Goal: Task Accomplishment & Management: Use online tool/utility

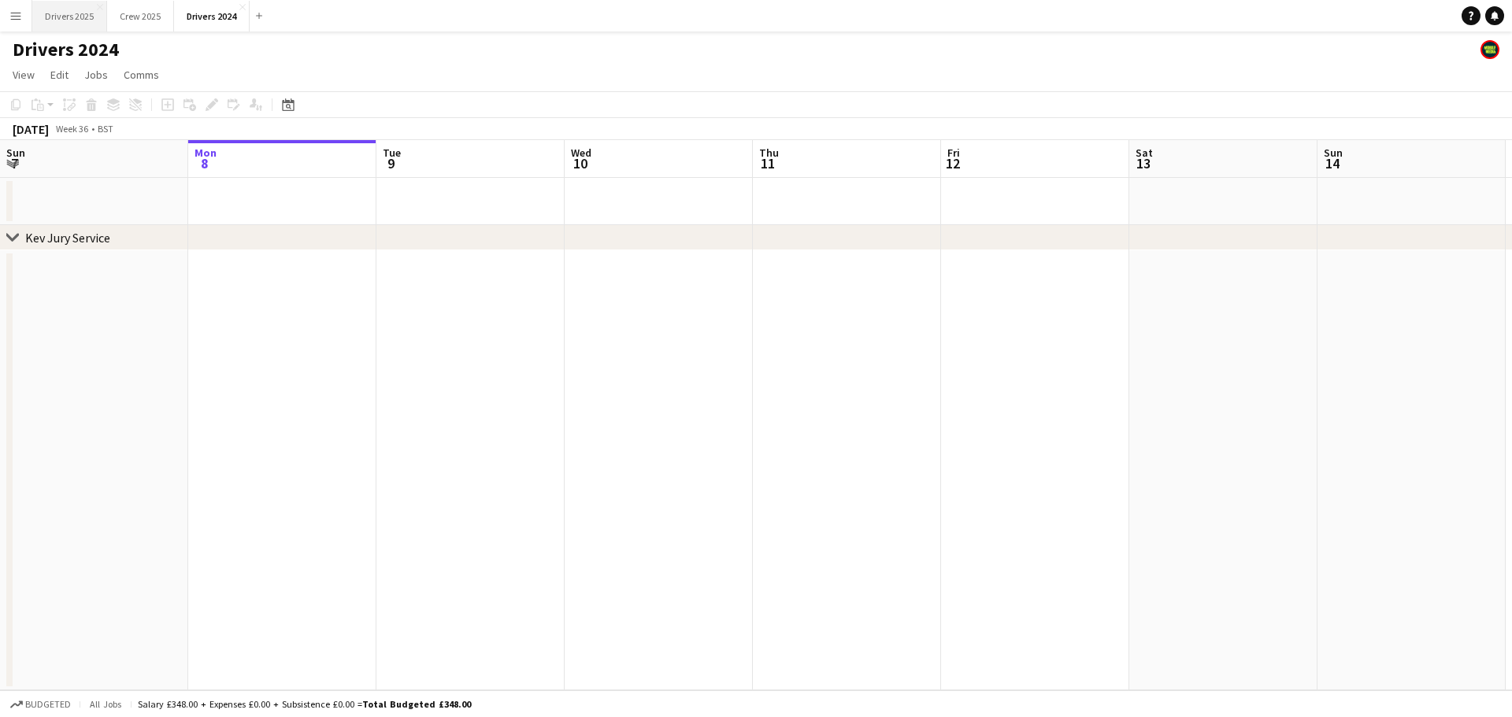
click at [54, 13] on button "Drivers 2025 Close" at bounding box center [69, 16] width 75 height 31
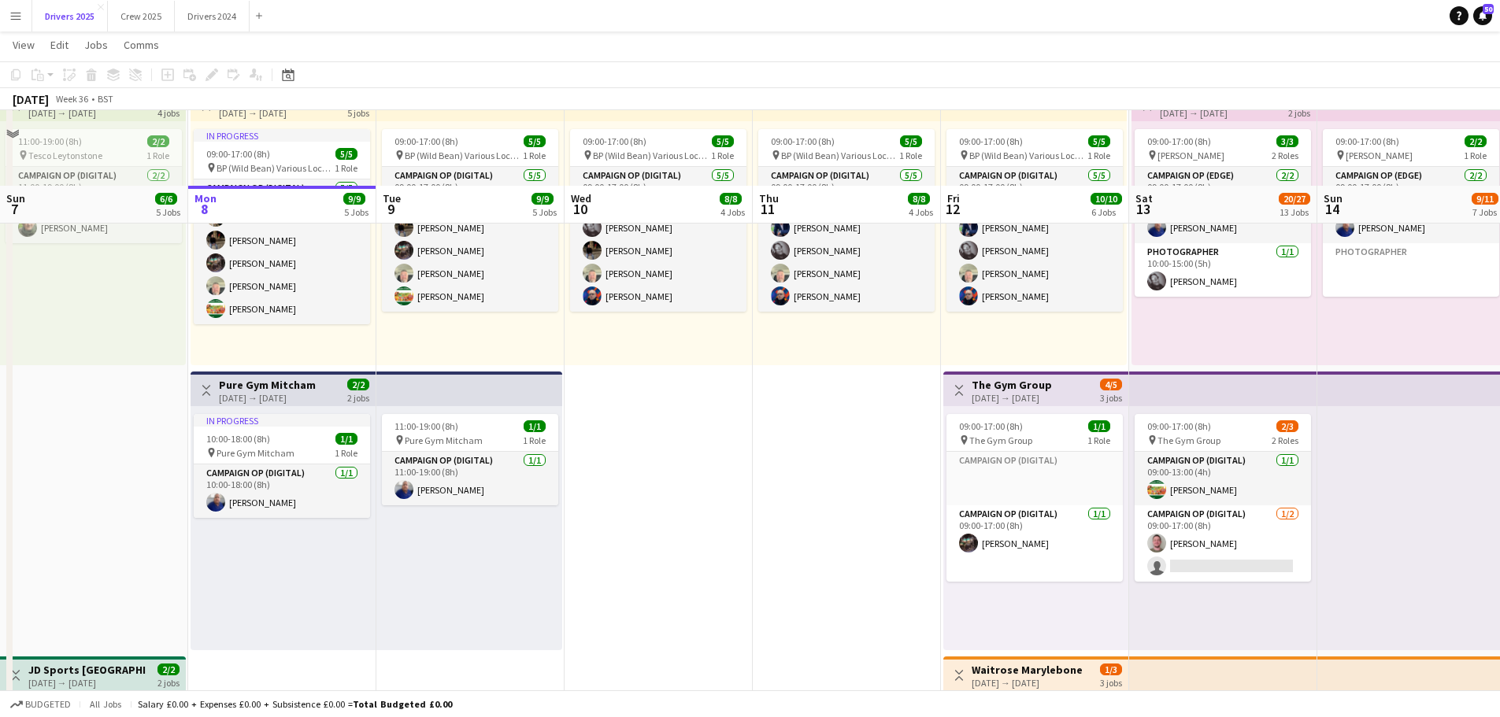
scroll to position [945, 0]
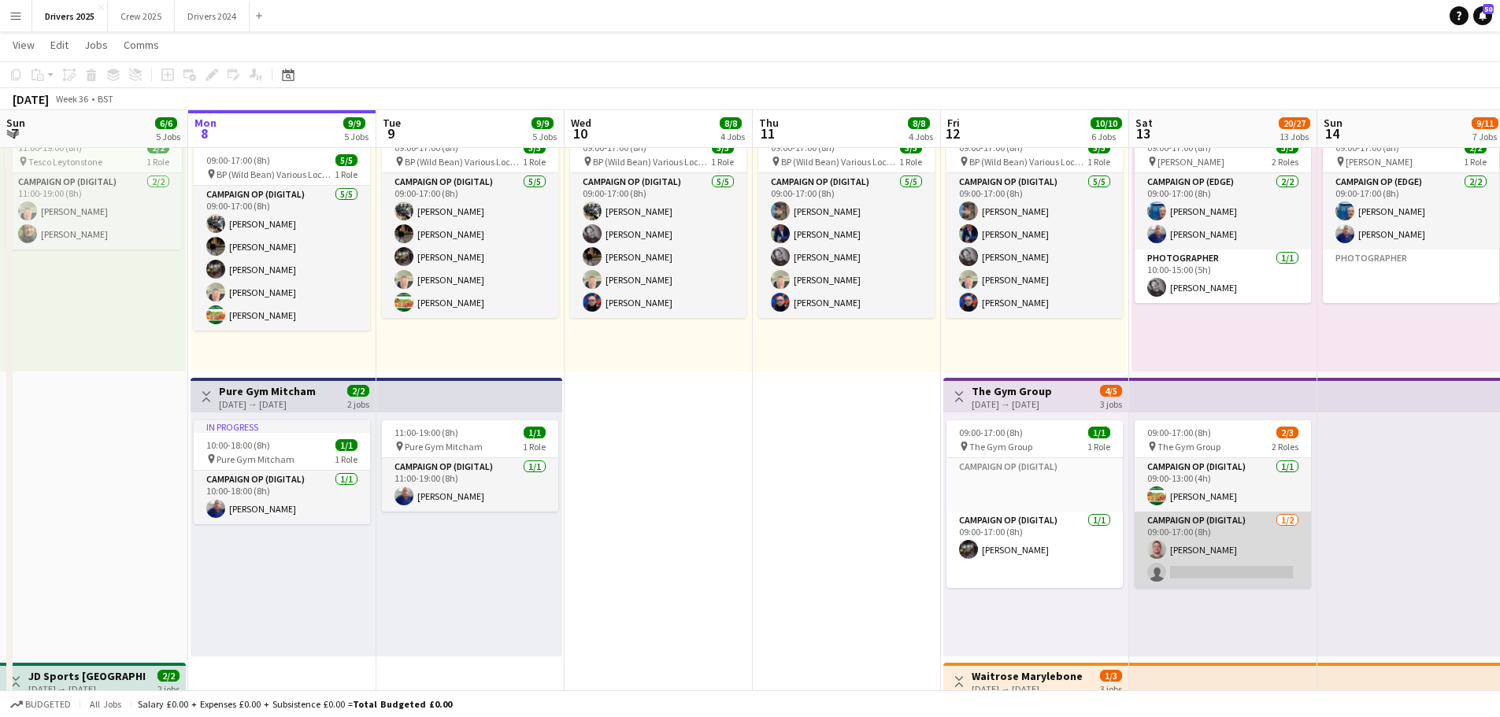
click at [1216, 541] on app-card-role "Campaign Op (Digital) [DATE] 09:00-17:00 (8h) [PERSON_NAME] single-neutral-acti…" at bounding box center [1222, 550] width 176 height 76
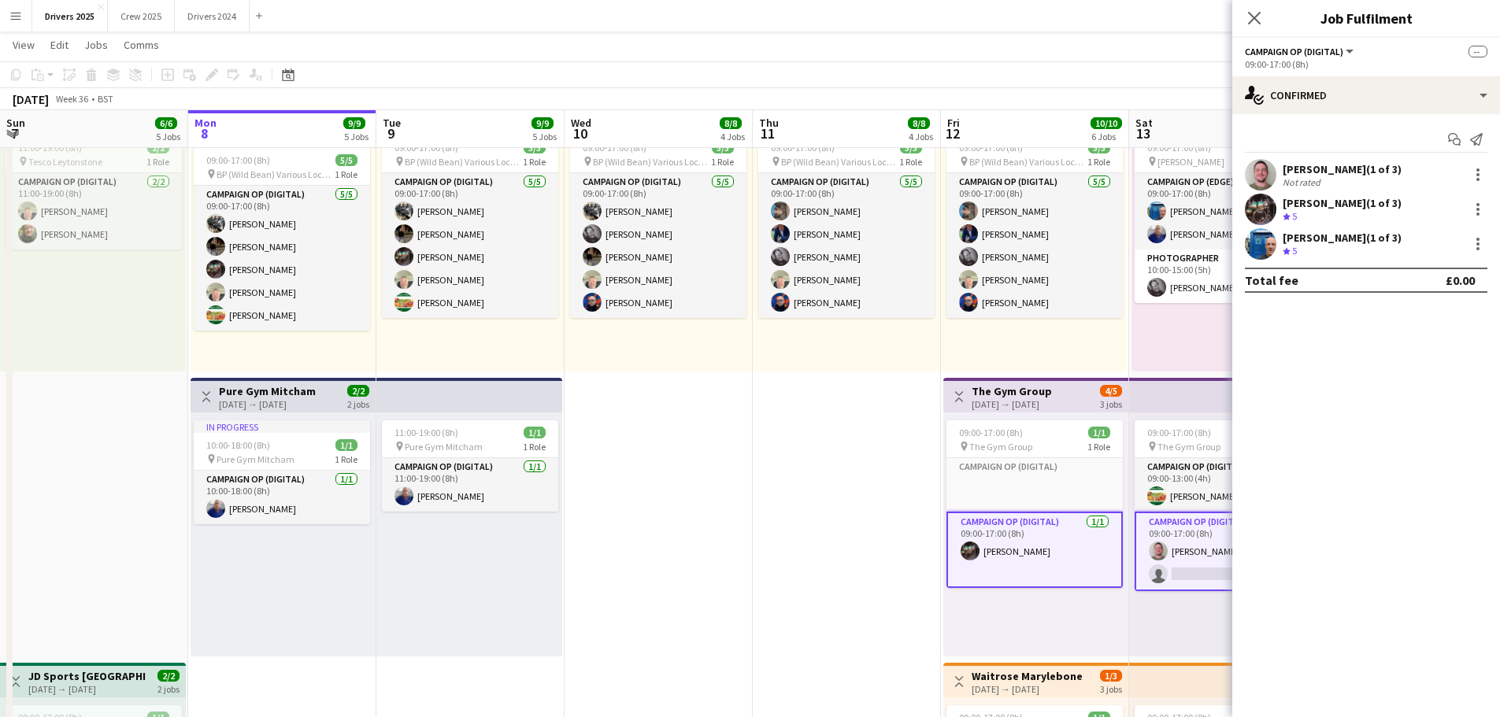
click at [1190, 544] on app-card-role "Campaign Op (Digital) [DATE] 09:00-17:00 (8h) [PERSON_NAME] single-neutral-acti…" at bounding box center [1222, 552] width 176 height 80
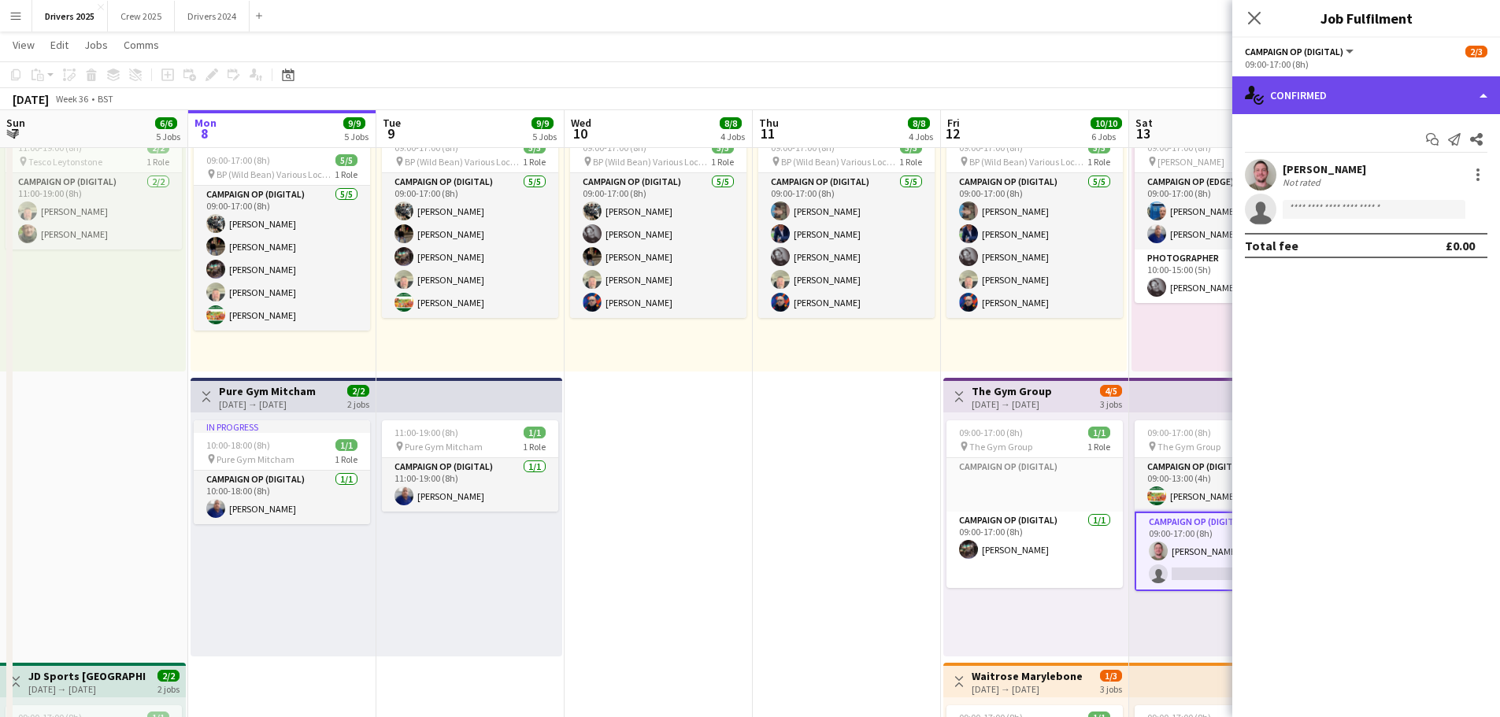
click at [1357, 98] on div "single-neutral-actions-check-2 Confirmed" at bounding box center [1366, 95] width 268 height 38
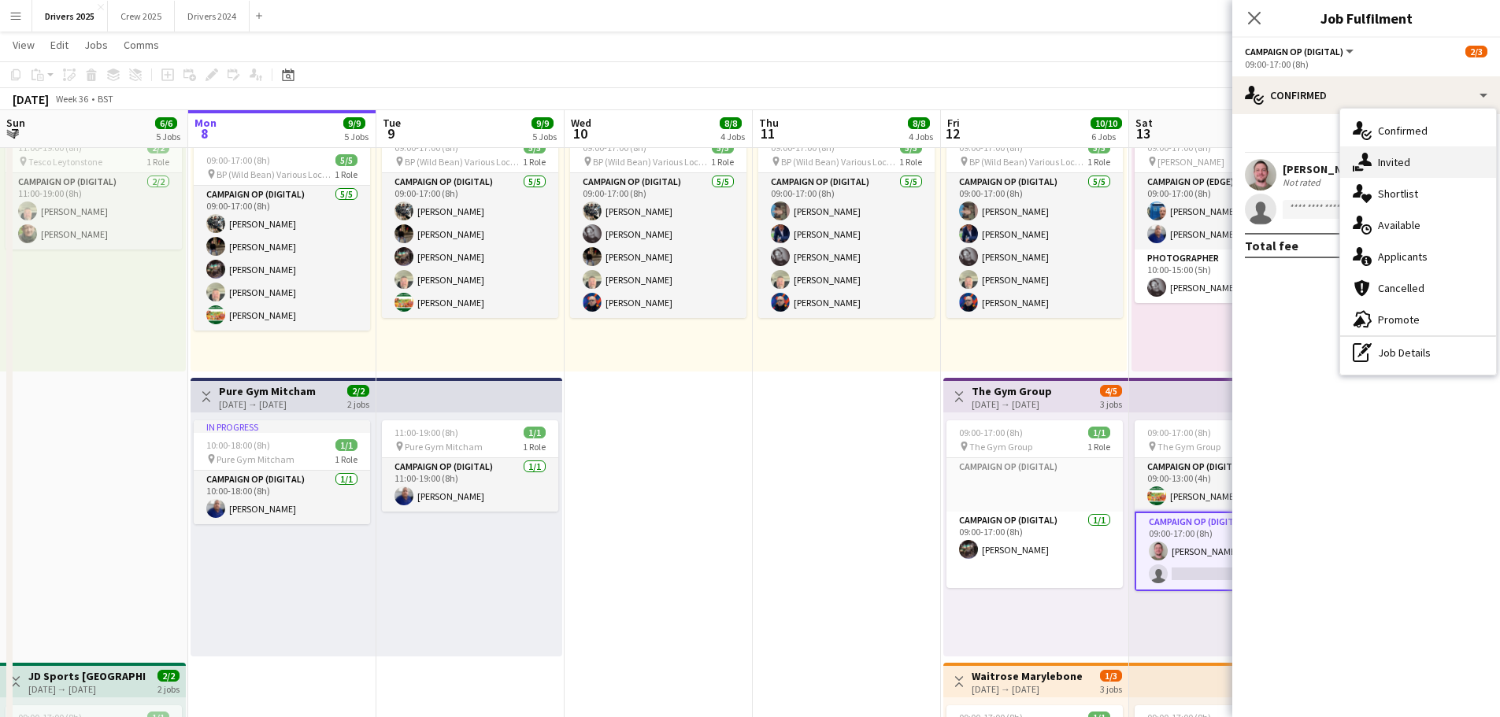
click at [1396, 162] on span "Invited" at bounding box center [1394, 162] width 32 height 14
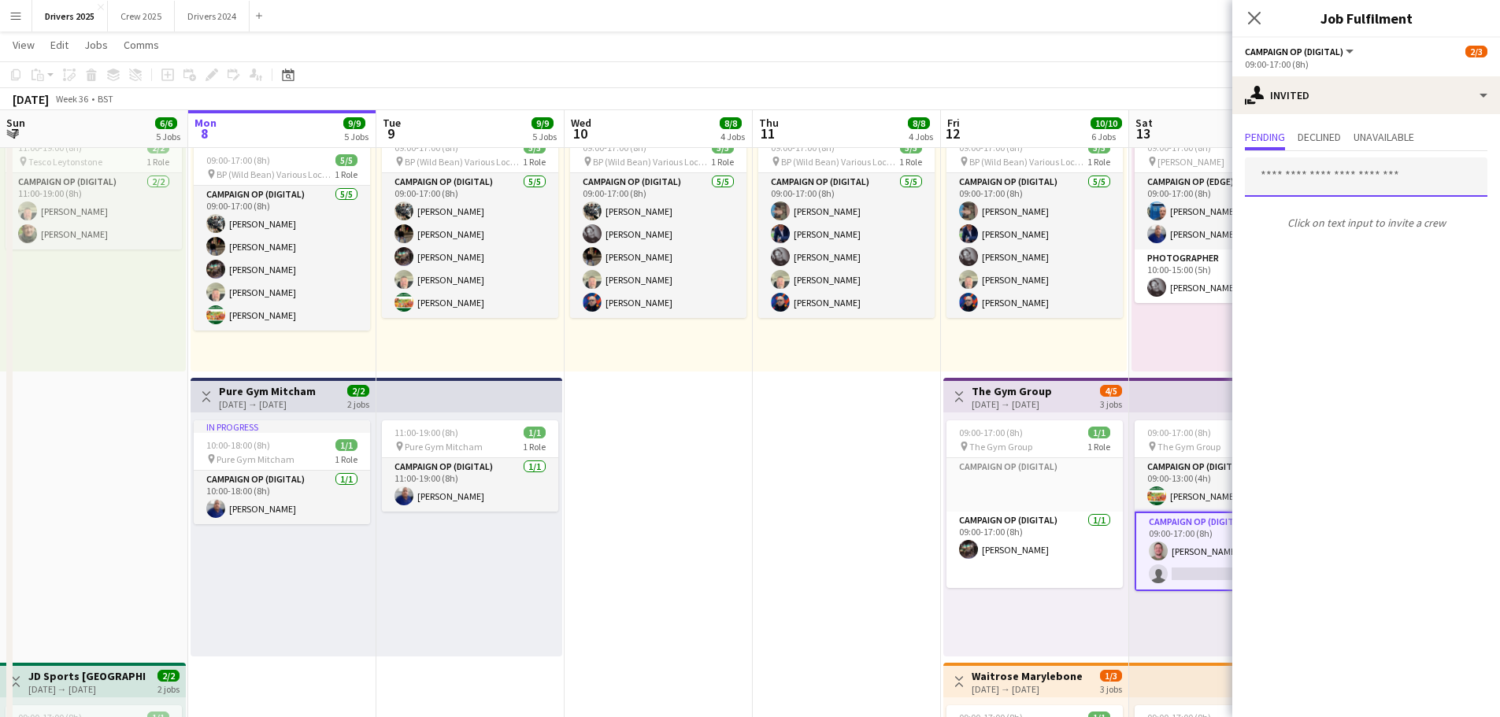
click at [1309, 189] on input "text" at bounding box center [1366, 176] width 242 height 39
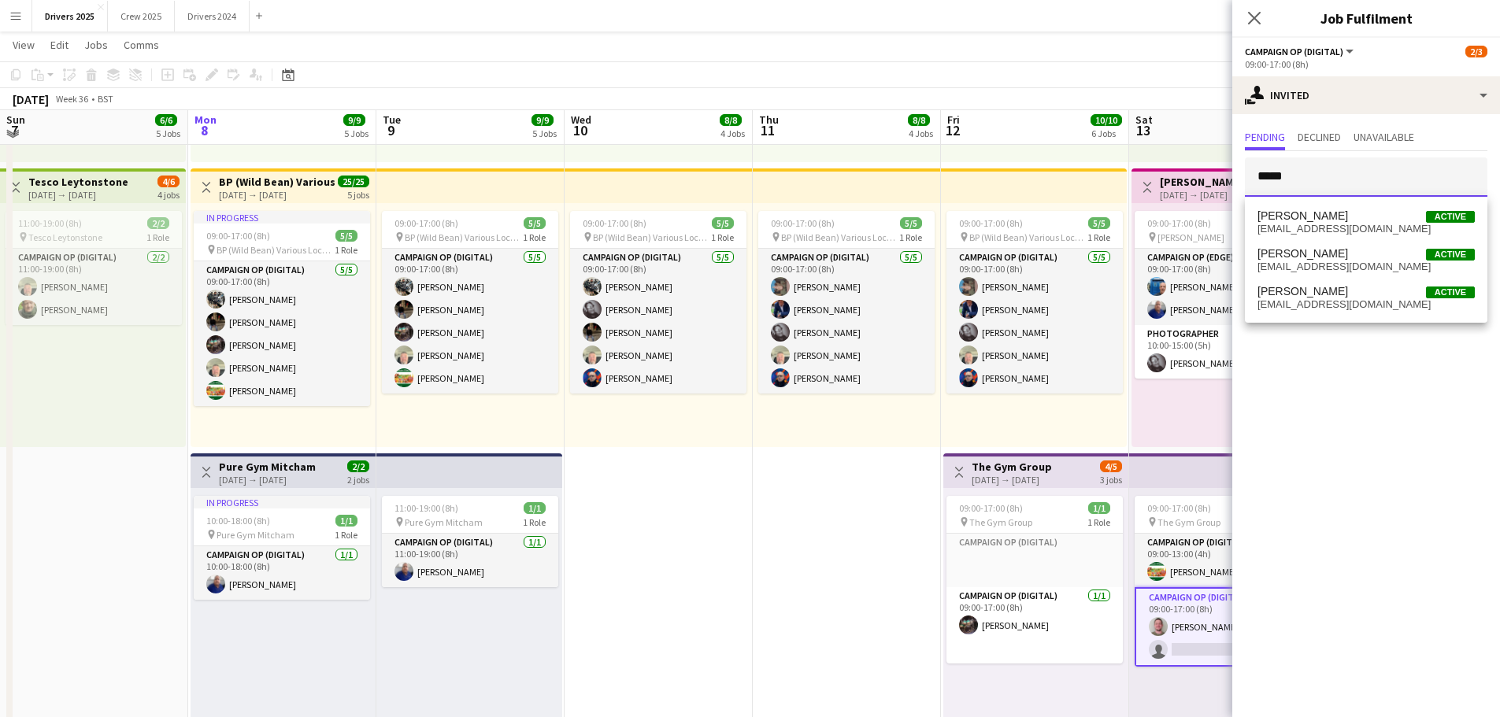
scroll to position [866, 0]
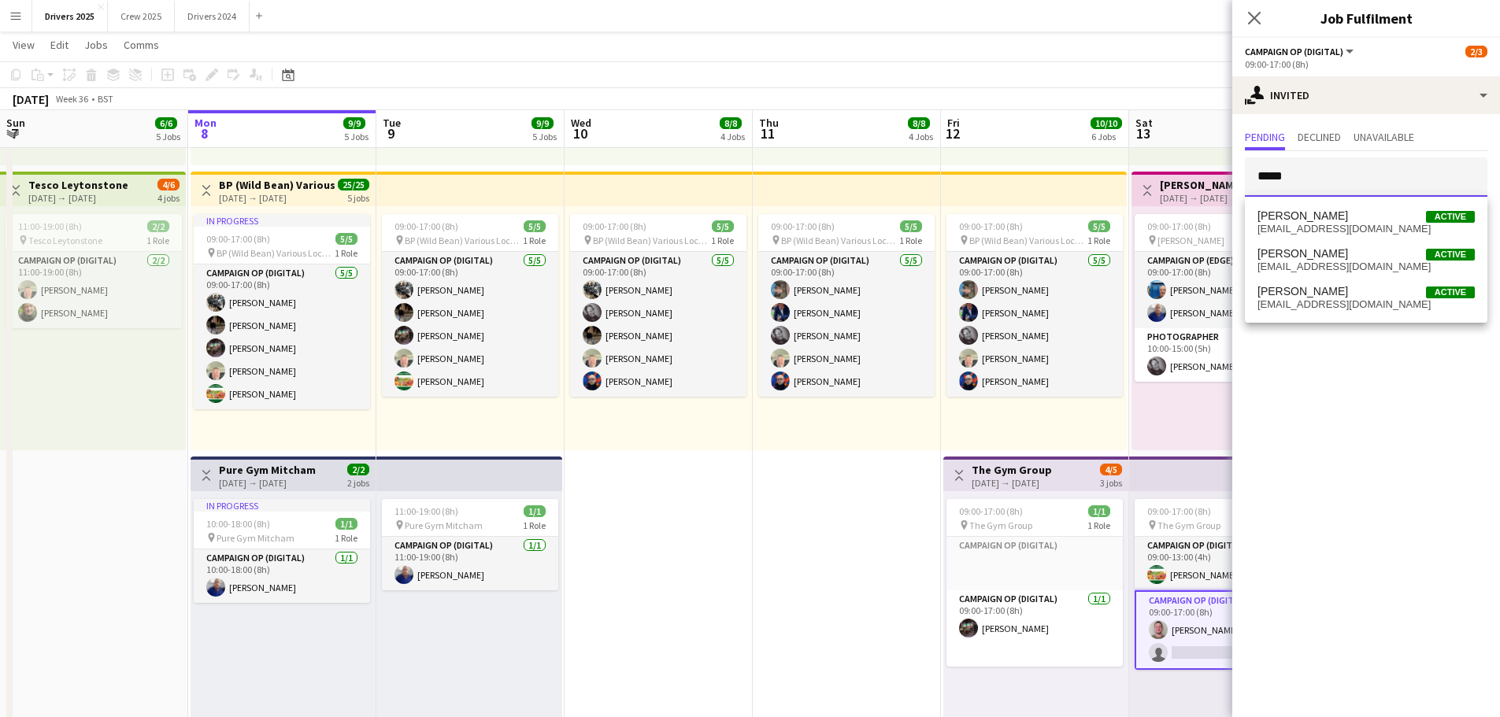
click at [1307, 171] on input "****" at bounding box center [1366, 176] width 242 height 39
type input "****"
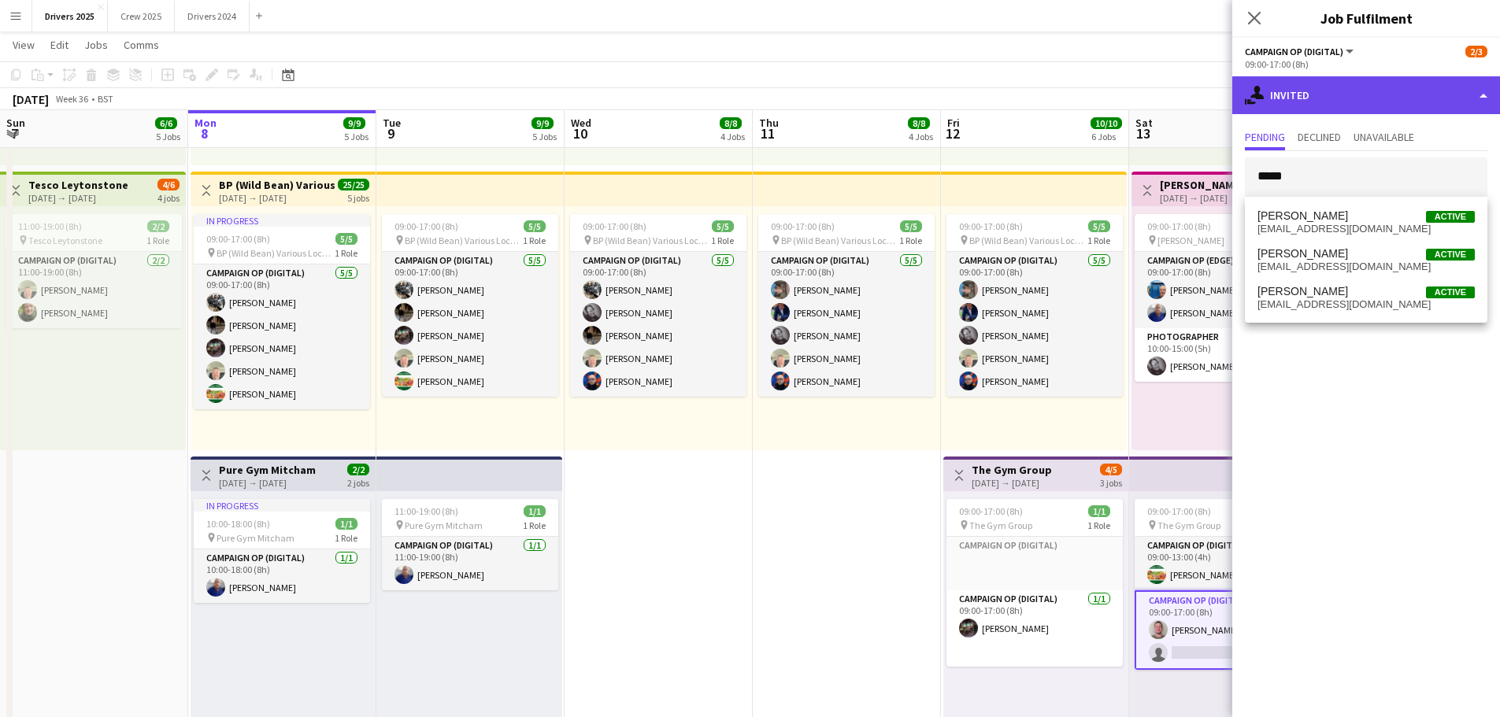
click at [1324, 88] on div "single-neutral-actions-share-1 Invited" at bounding box center [1366, 95] width 268 height 38
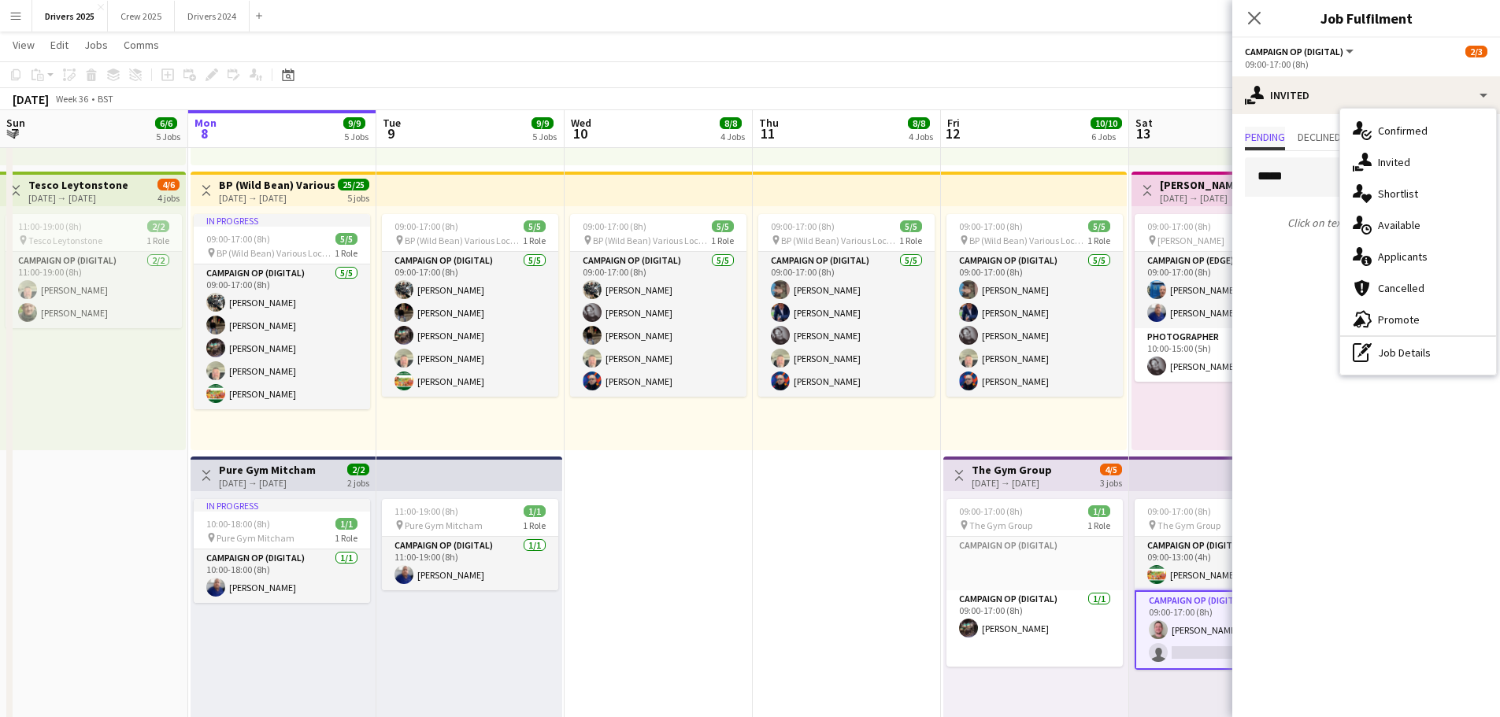
click at [1268, 138] on span "Pending" at bounding box center [1265, 136] width 40 height 11
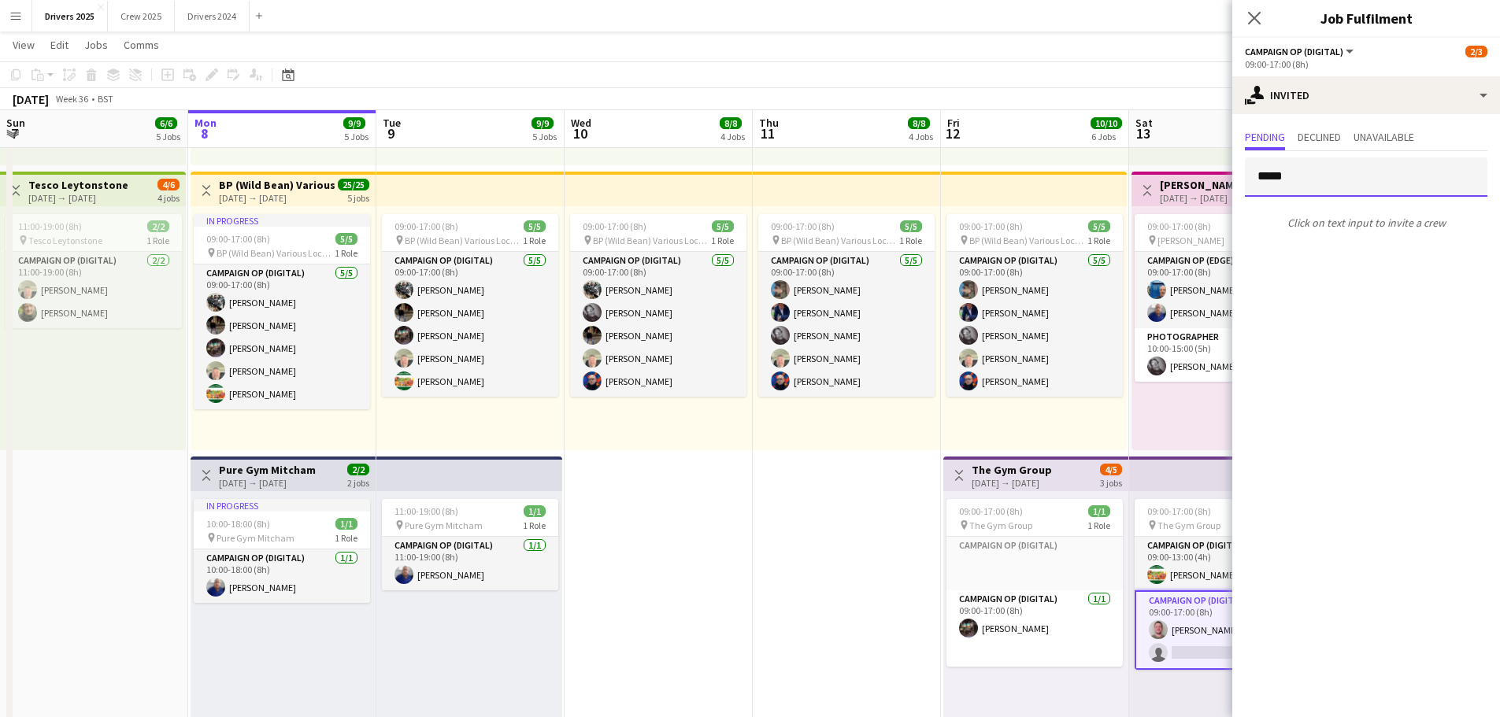
click at [1275, 180] on input "****" at bounding box center [1366, 176] width 242 height 39
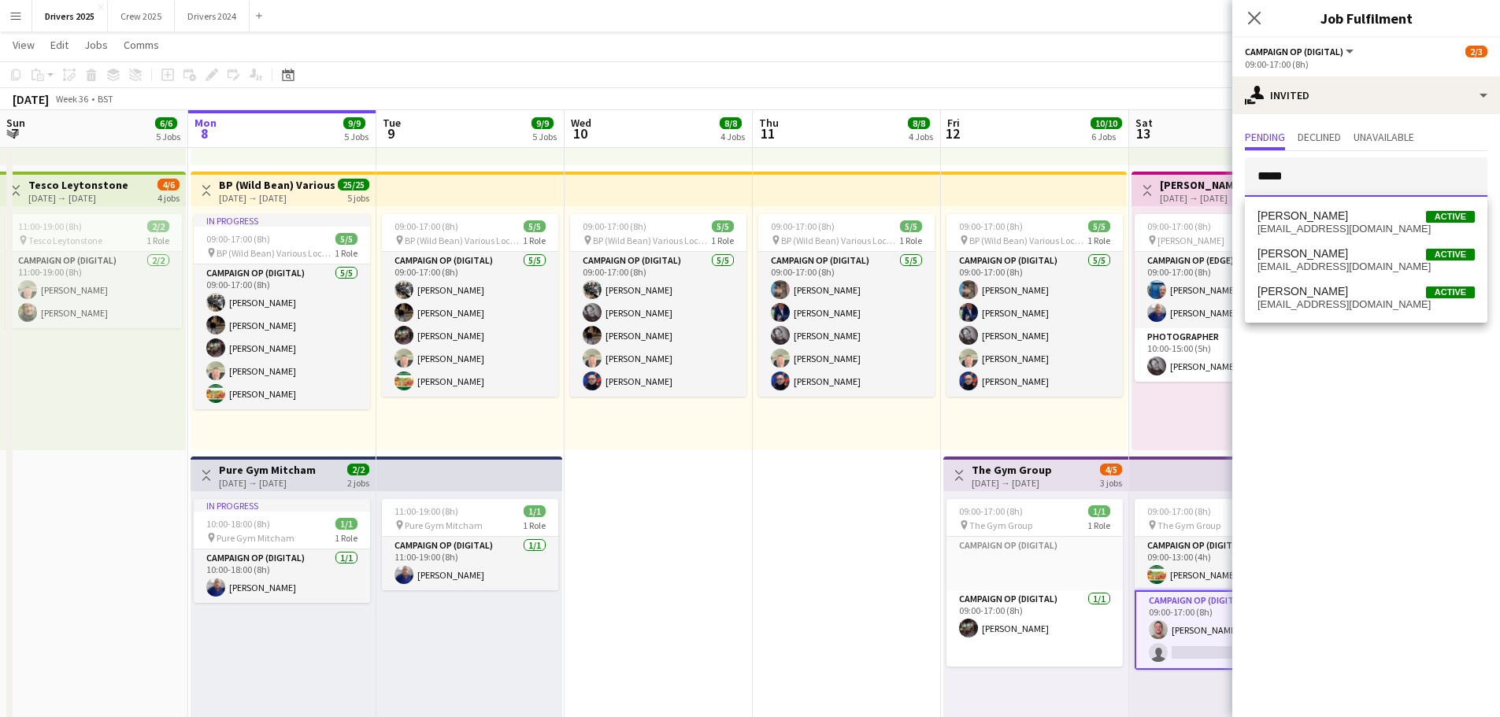
drag, startPoint x: 1315, startPoint y: 176, endPoint x: 1224, endPoint y: 177, distance: 90.5
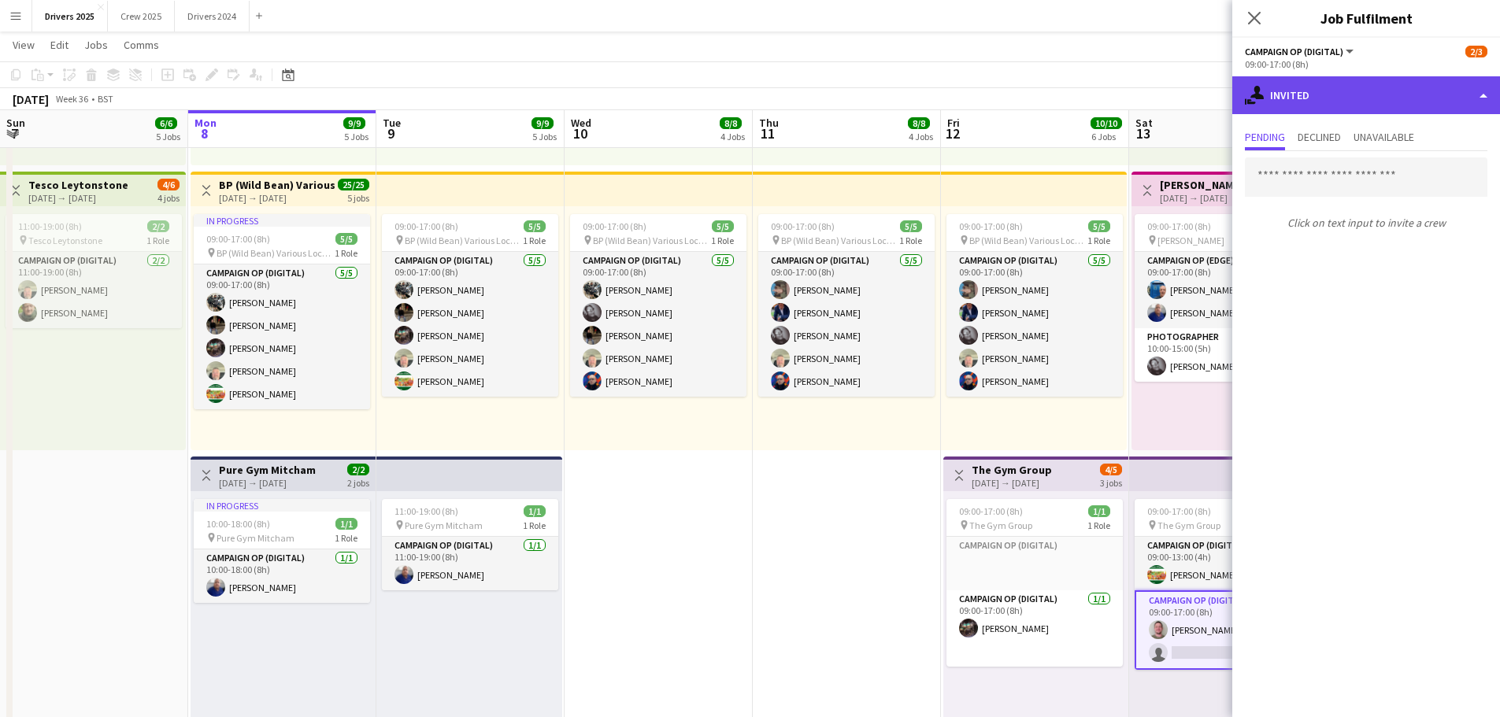
click at [1298, 101] on div "single-neutral-actions-share-1 Invited" at bounding box center [1366, 95] width 268 height 38
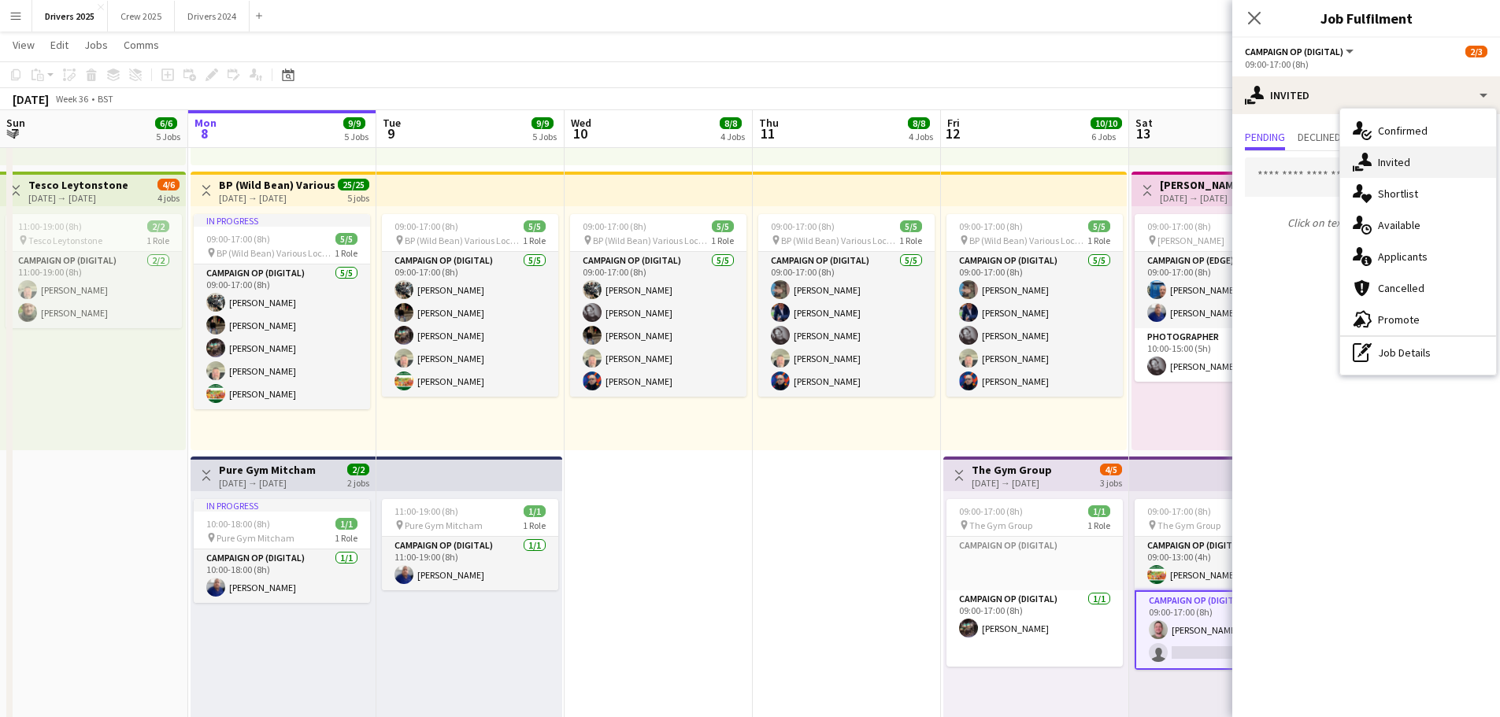
click at [1382, 164] on span "Invited" at bounding box center [1394, 162] width 32 height 14
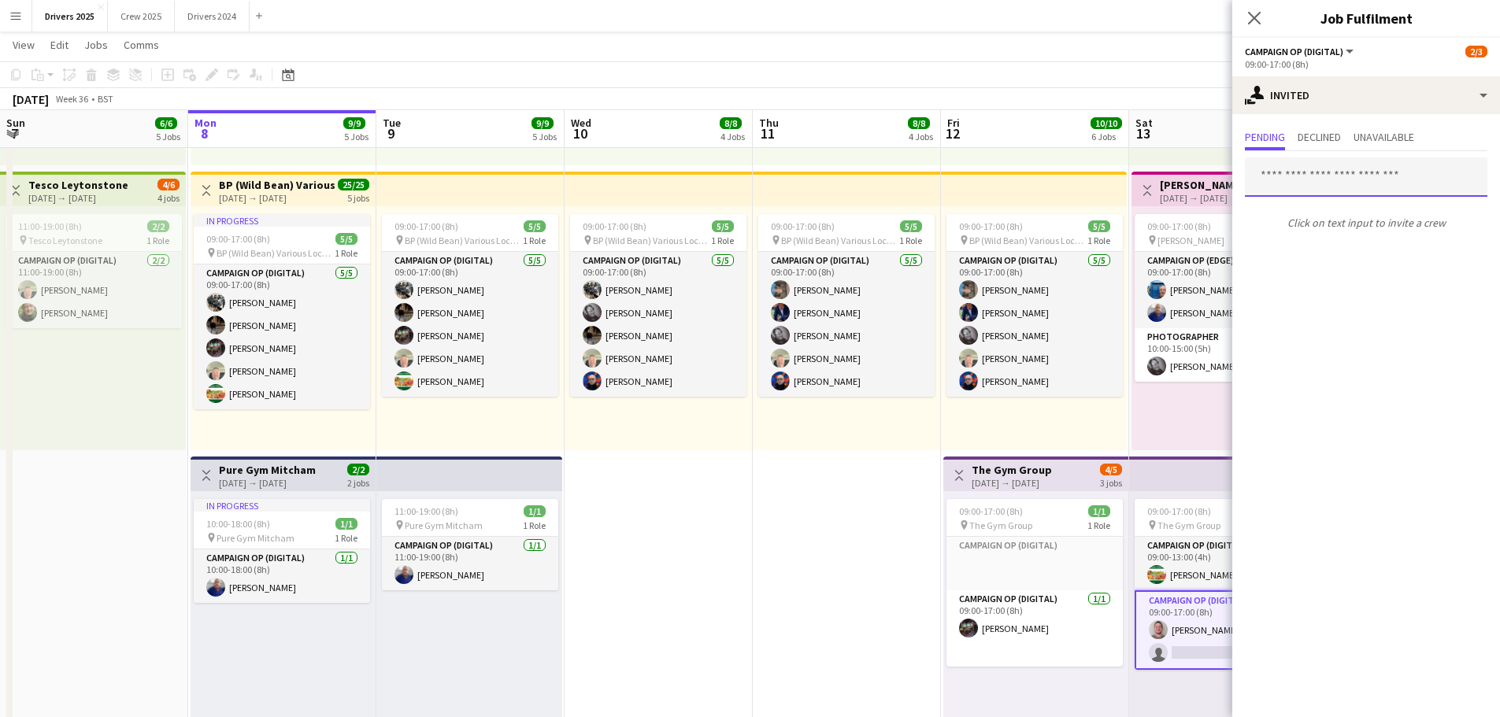
click at [1327, 180] on input "text" at bounding box center [1366, 176] width 242 height 39
drag, startPoint x: 1337, startPoint y: 181, endPoint x: 1284, endPoint y: 180, distance: 52.8
click at [1284, 180] on input "**********" at bounding box center [1366, 176] width 242 height 39
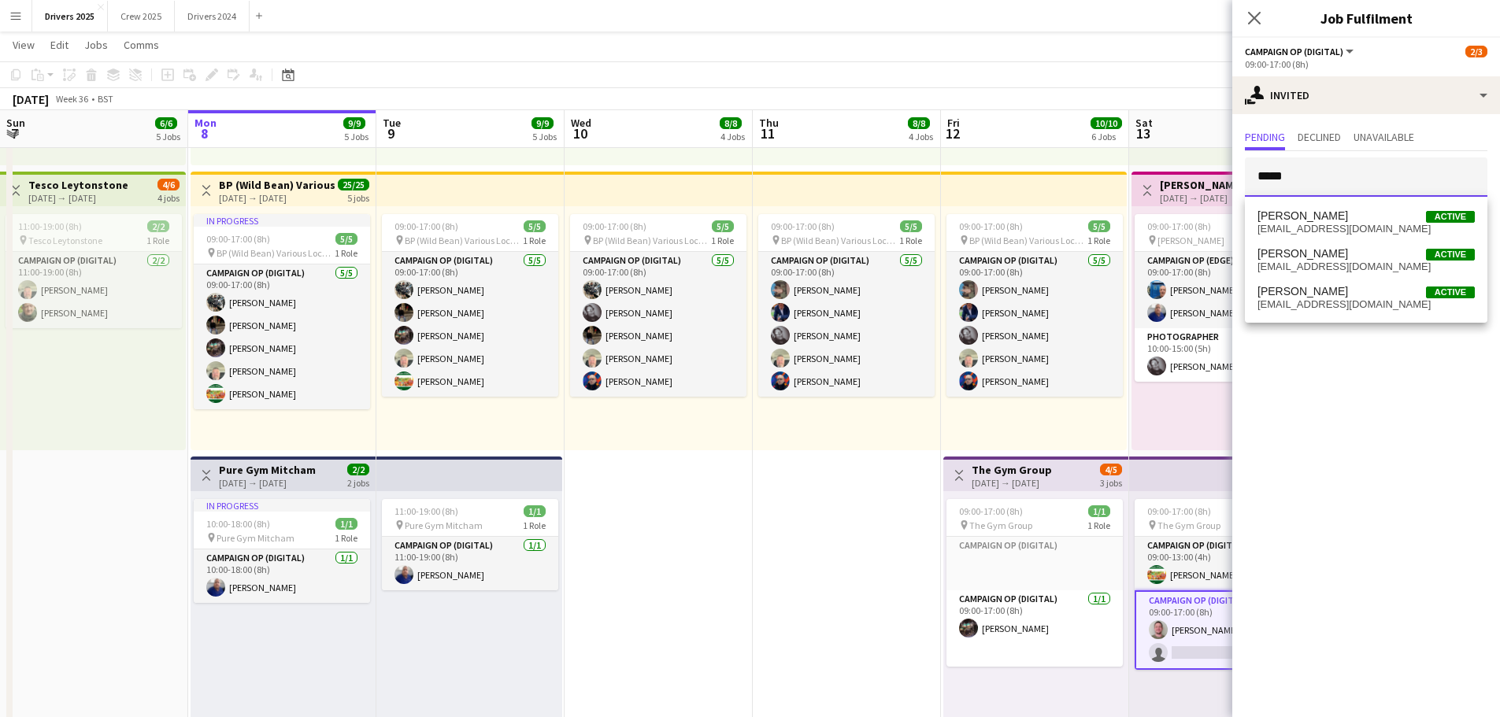
drag, startPoint x: 1297, startPoint y: 176, endPoint x: 1283, endPoint y: 178, distance: 14.3
click at [1283, 178] on input "****" at bounding box center [1366, 176] width 242 height 39
type input "****"
click at [17, 18] on app-icon "Menu" at bounding box center [15, 15] width 13 height 13
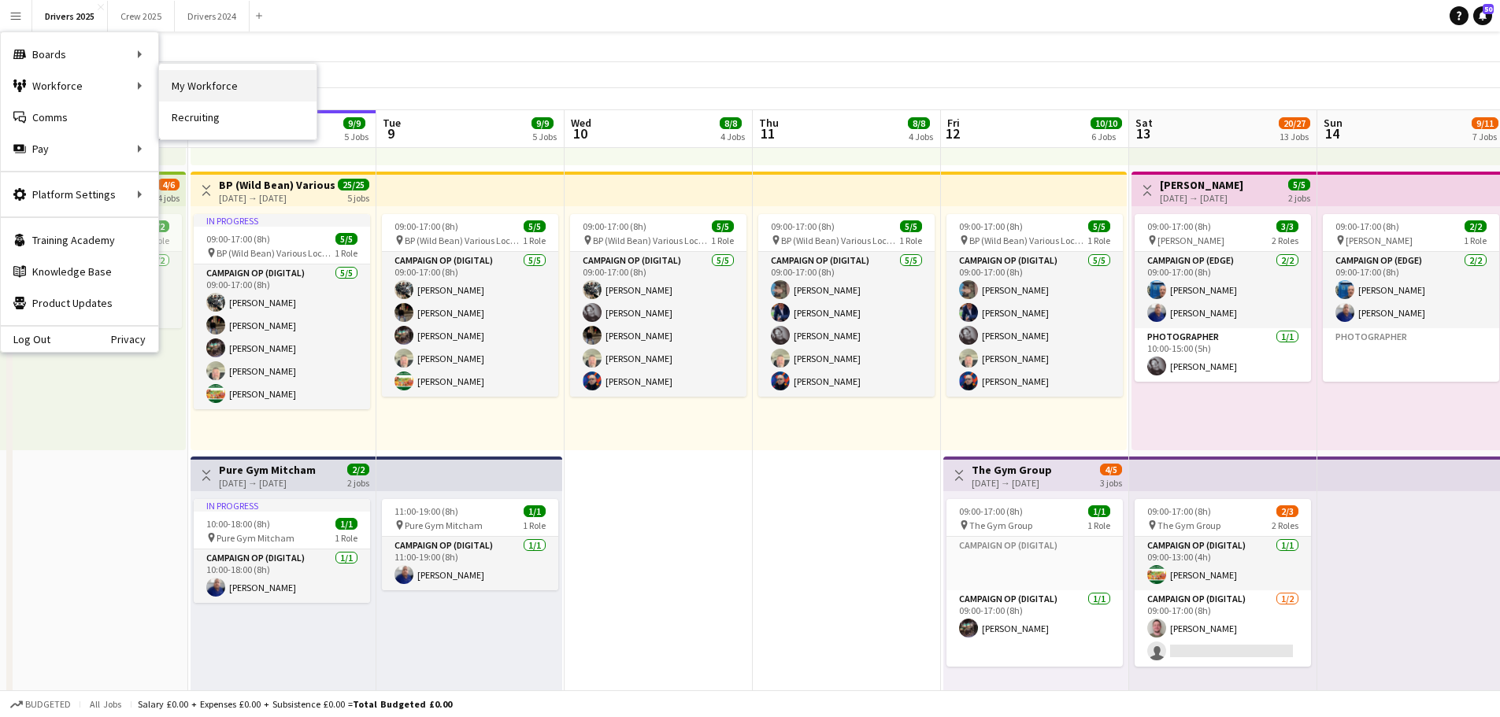
click at [220, 94] on link "My Workforce" at bounding box center [237, 85] width 157 height 31
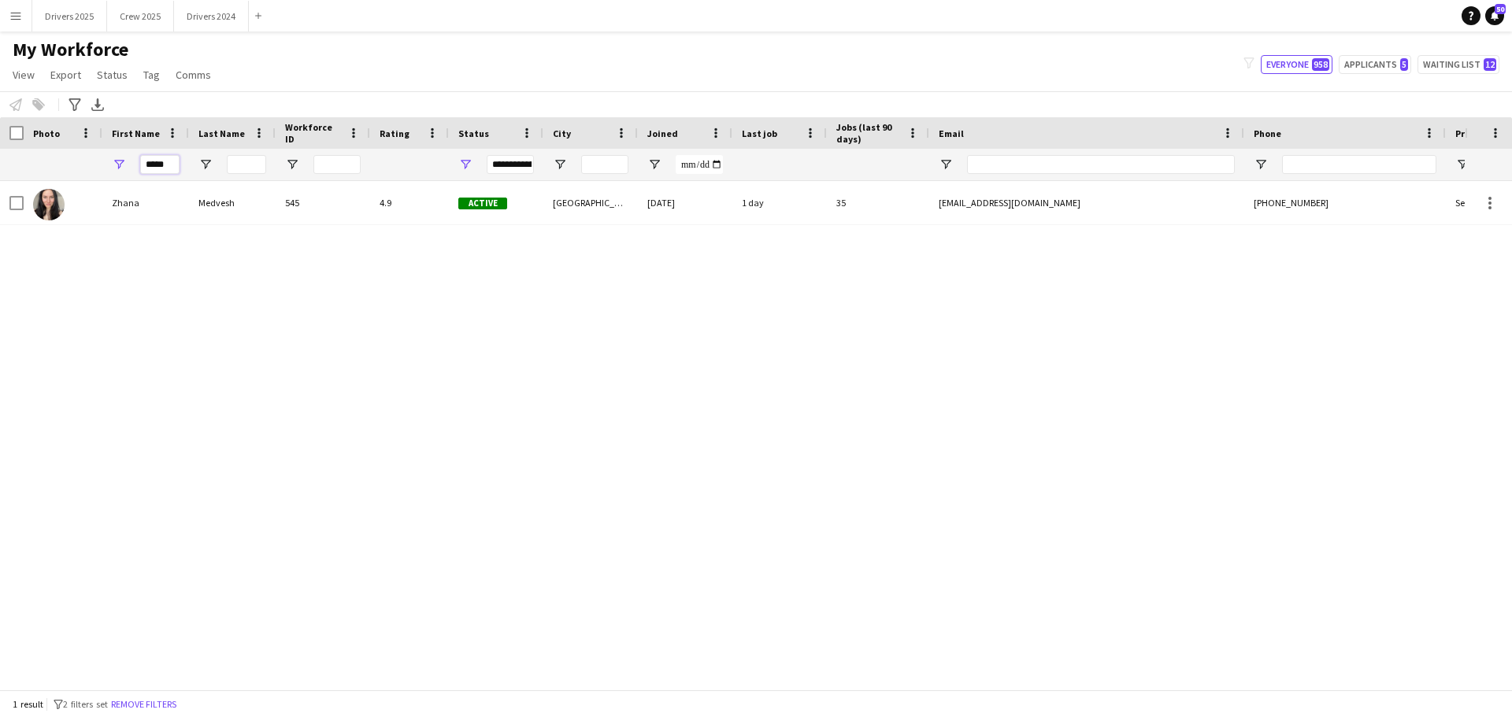
click at [164, 164] on input "*****" at bounding box center [159, 164] width 39 height 19
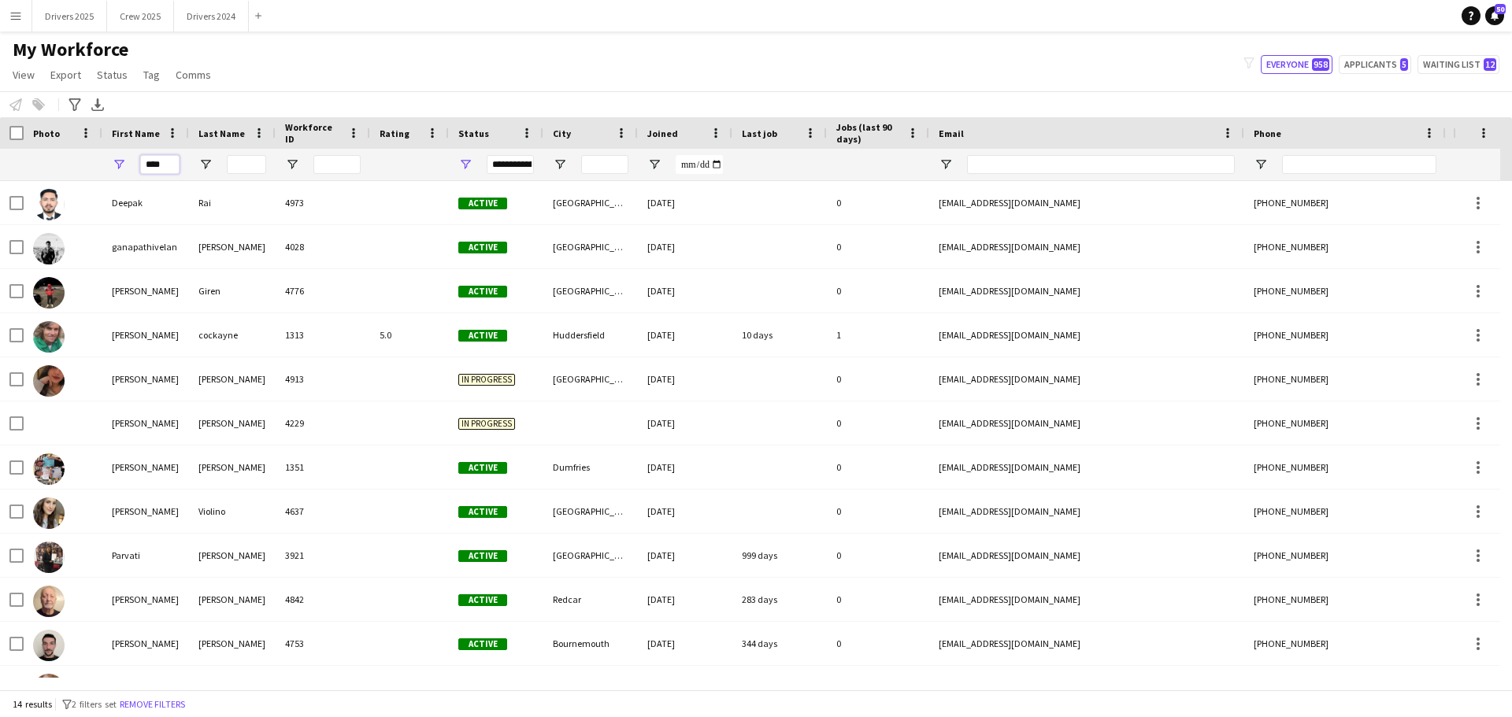
type input "****"
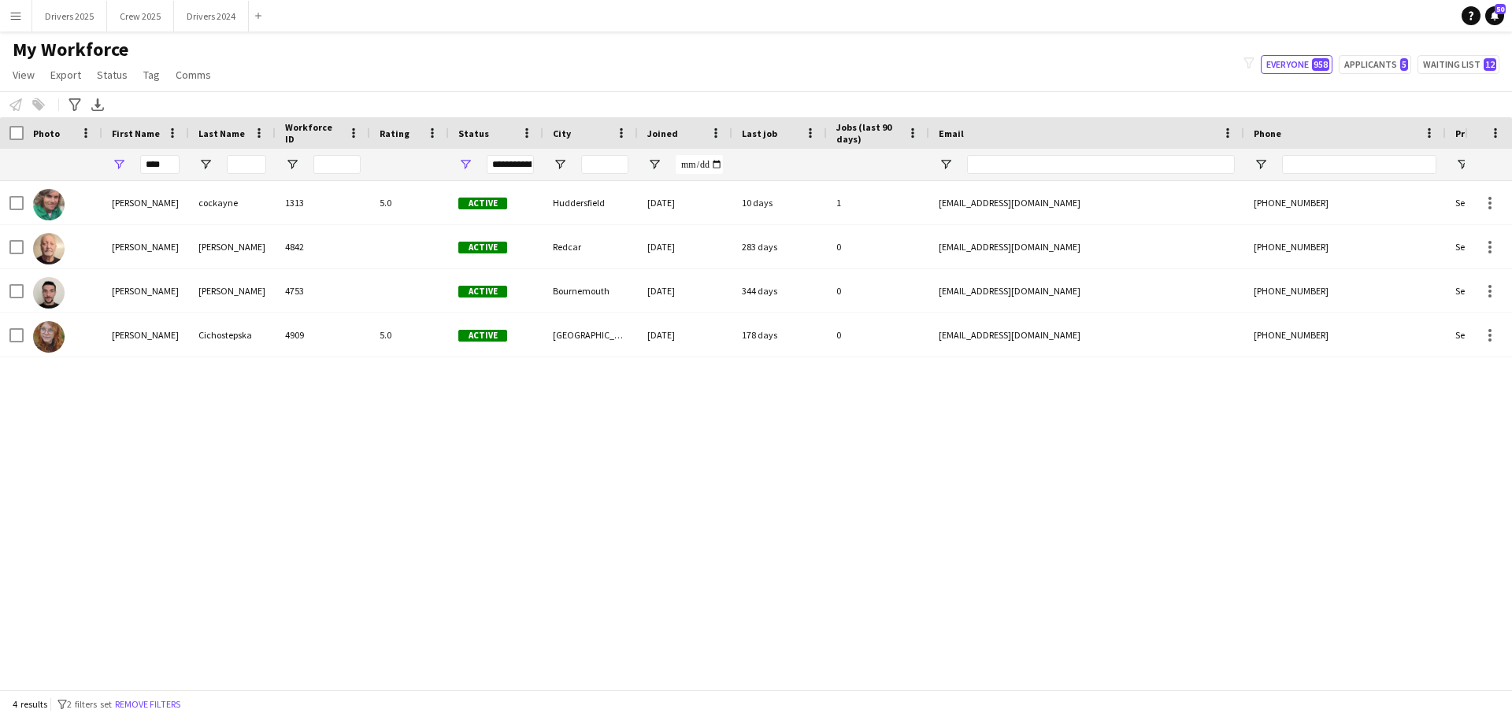
click at [9, 20] on app-icon "Menu" at bounding box center [15, 15] width 13 height 13
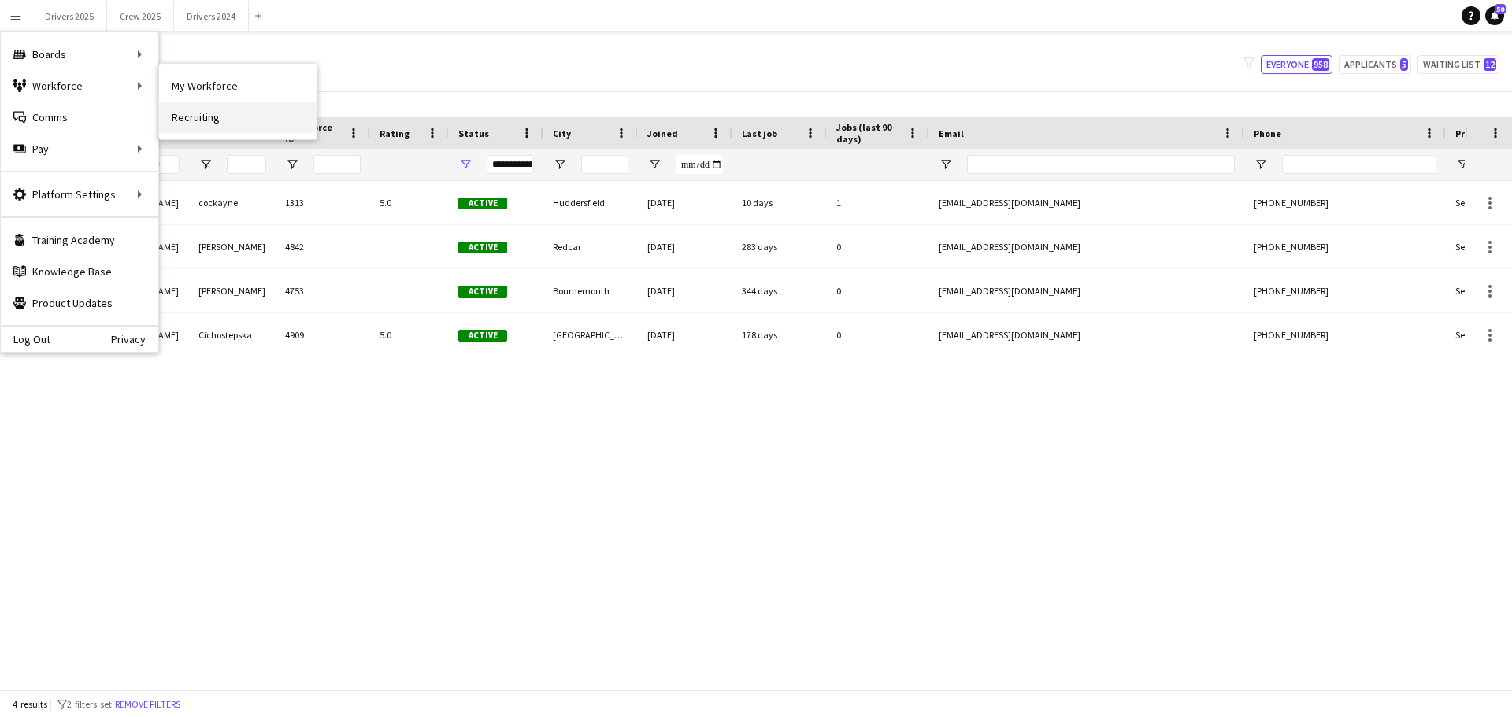
click at [176, 109] on link "Recruiting" at bounding box center [237, 117] width 157 height 31
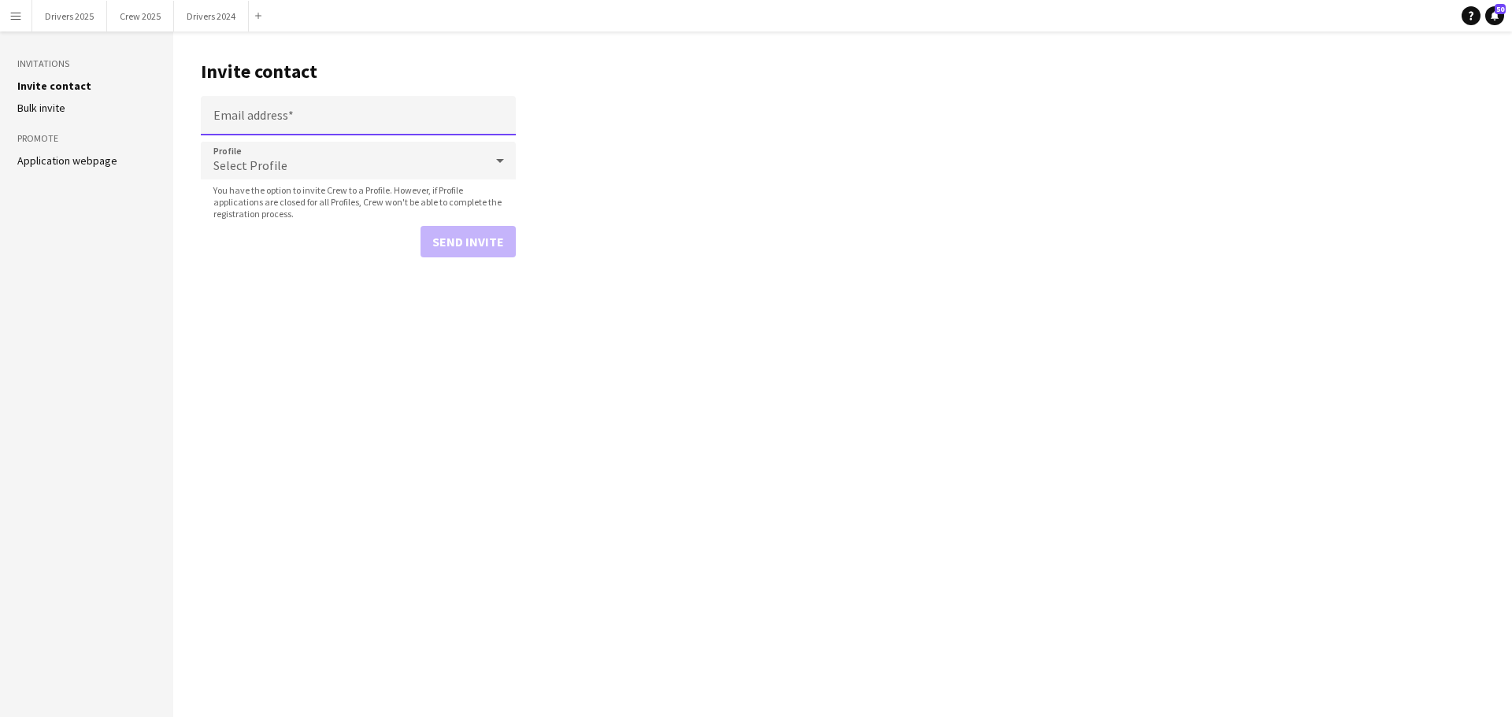
click at [303, 121] on input "Email address" at bounding box center [358, 115] width 315 height 39
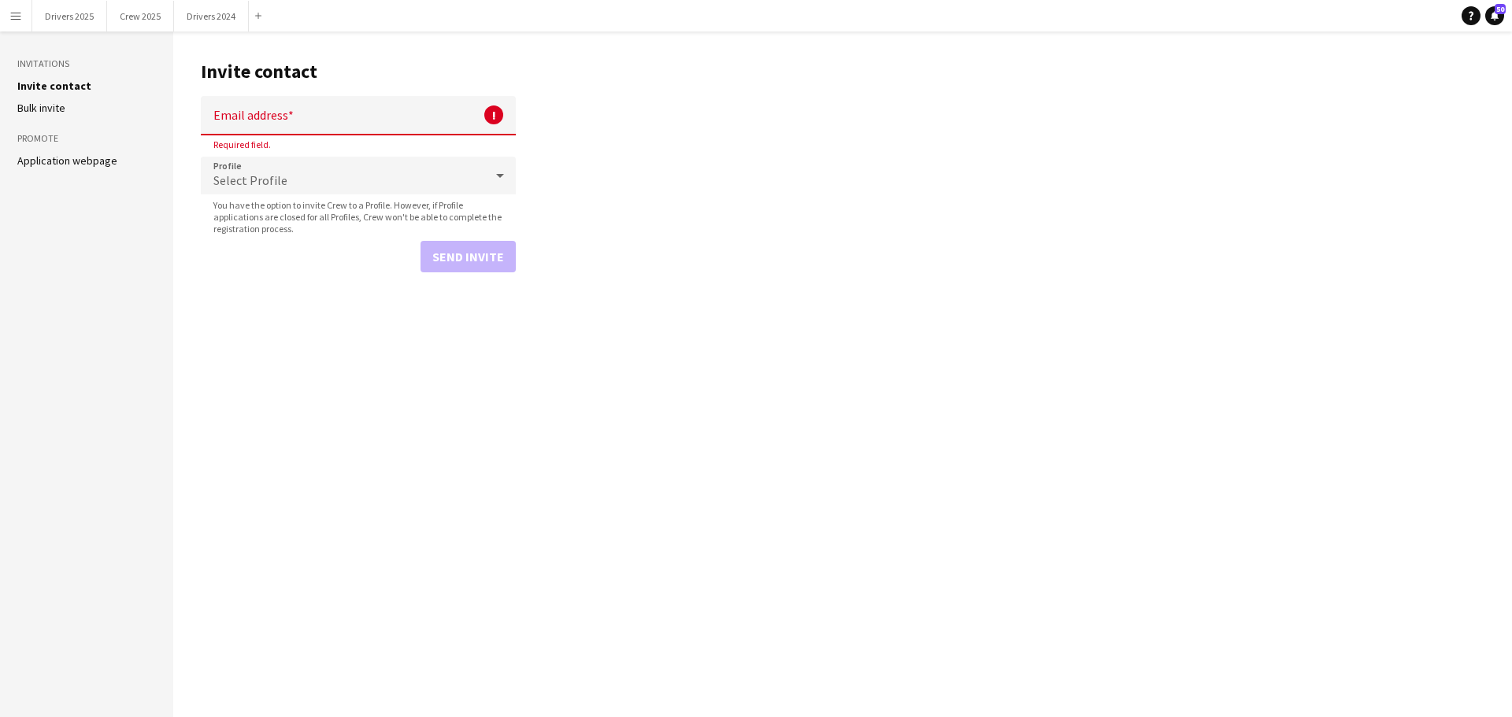
click at [61, 165] on link "Application webpage" at bounding box center [67, 161] width 100 height 14
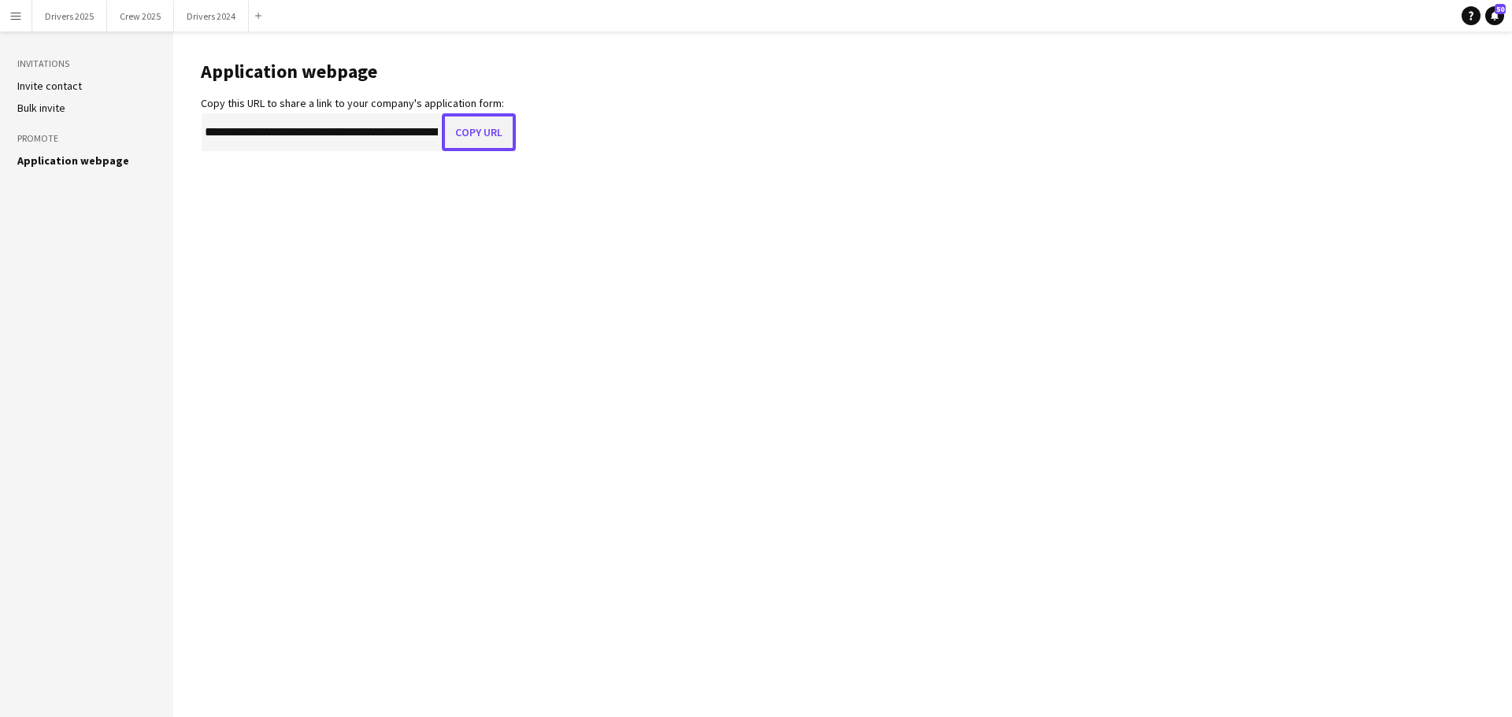
click at [463, 129] on button "Copy URL" at bounding box center [479, 132] width 74 height 38
click at [31, 12] on button "Menu" at bounding box center [15, 15] width 31 height 31
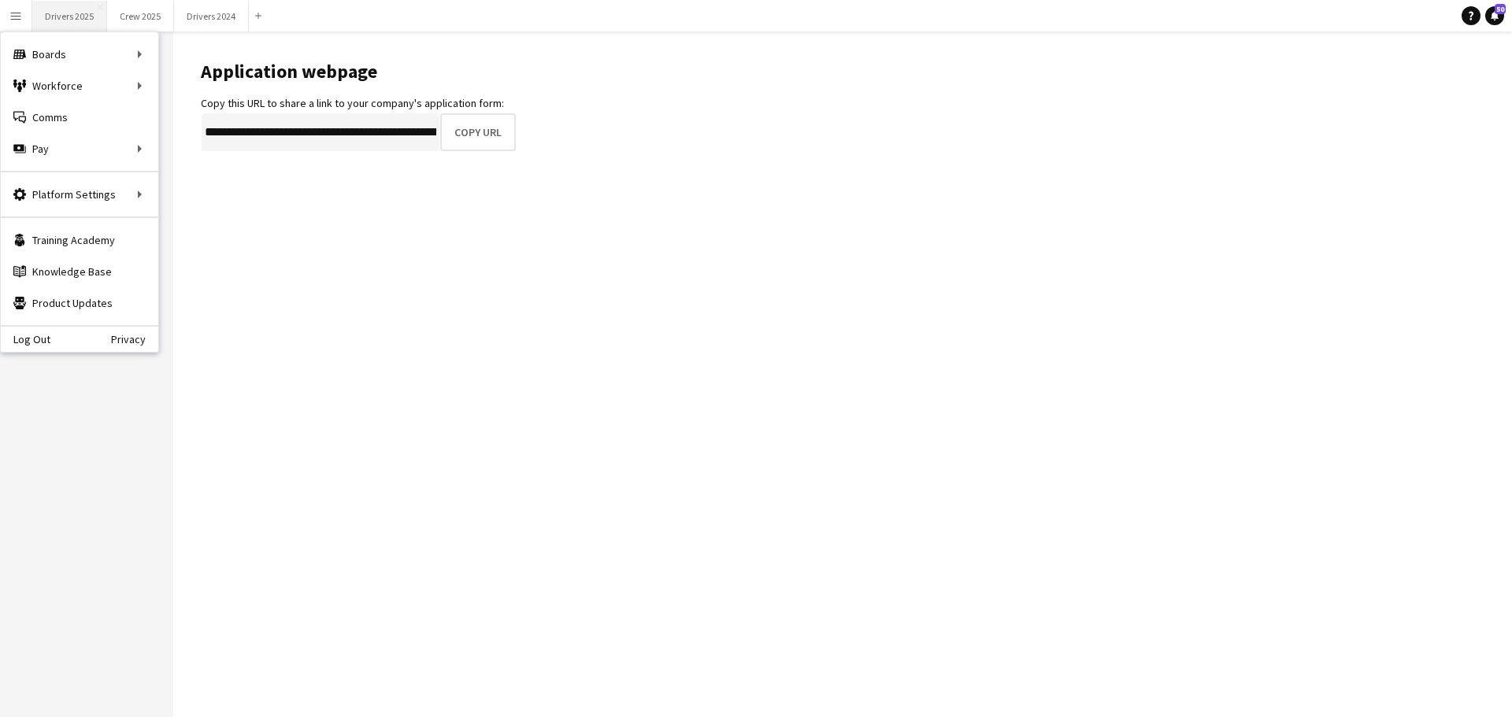
click at [76, 23] on button "Drivers 2025 Close" at bounding box center [69, 16] width 75 height 31
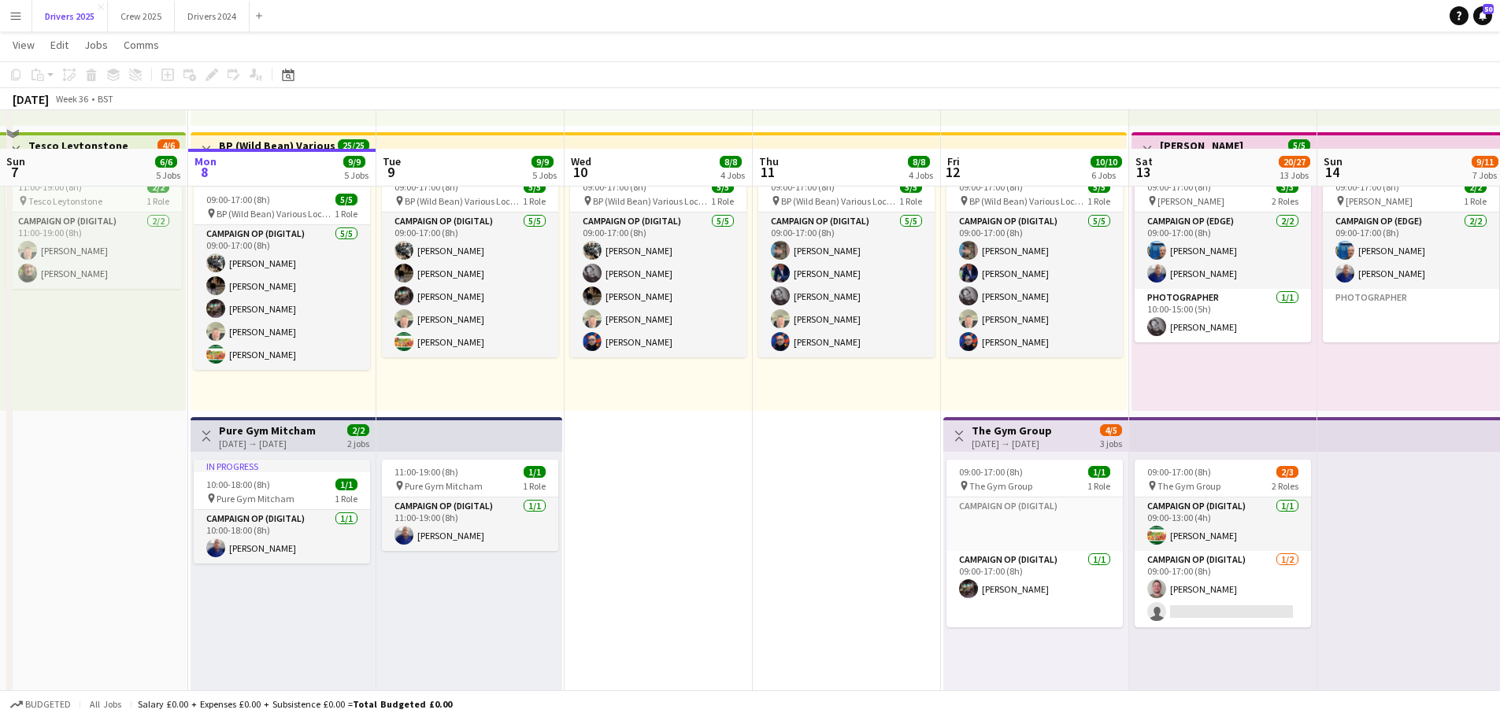
scroll to position [945, 0]
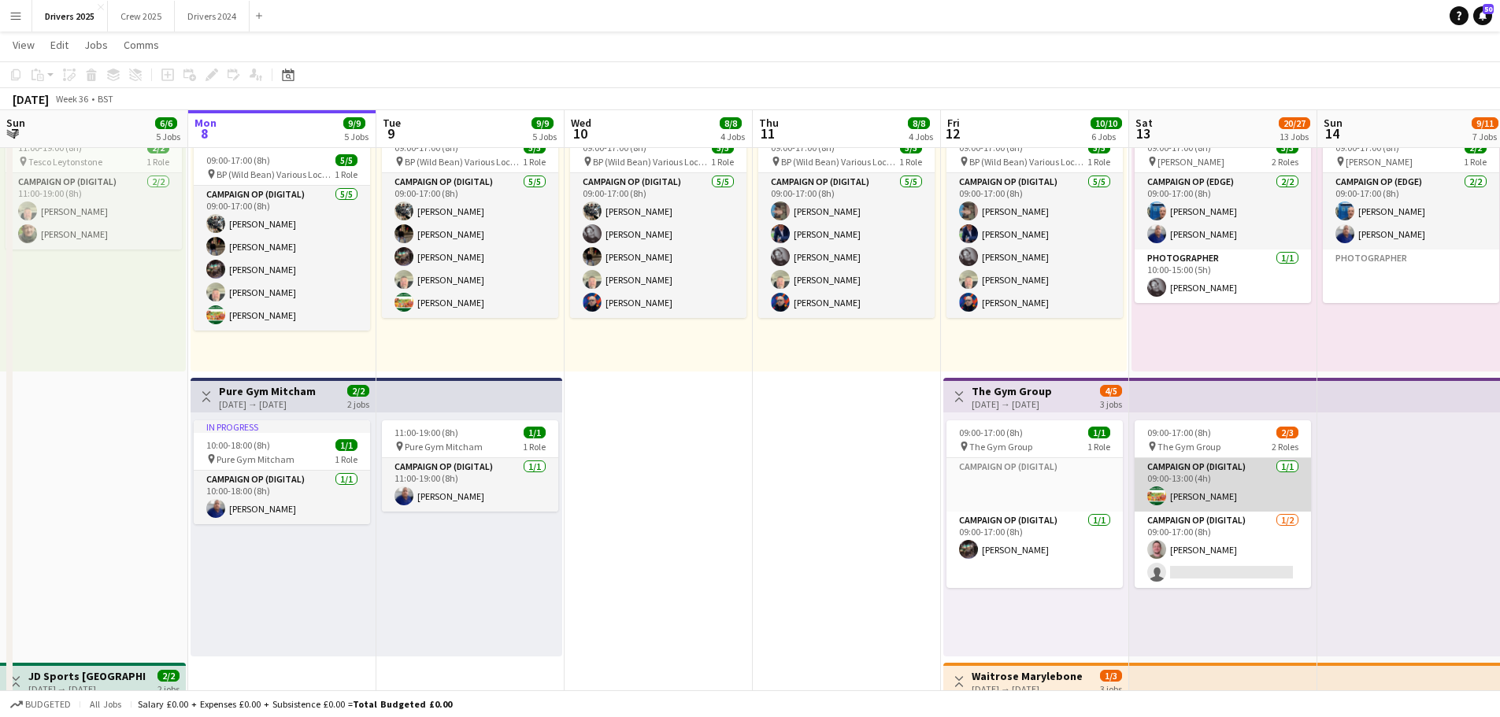
click at [1189, 468] on app-card-role "Campaign Op (Digital) [DATE] 09:00-13:00 (4h) [PERSON_NAME]" at bounding box center [1222, 485] width 176 height 54
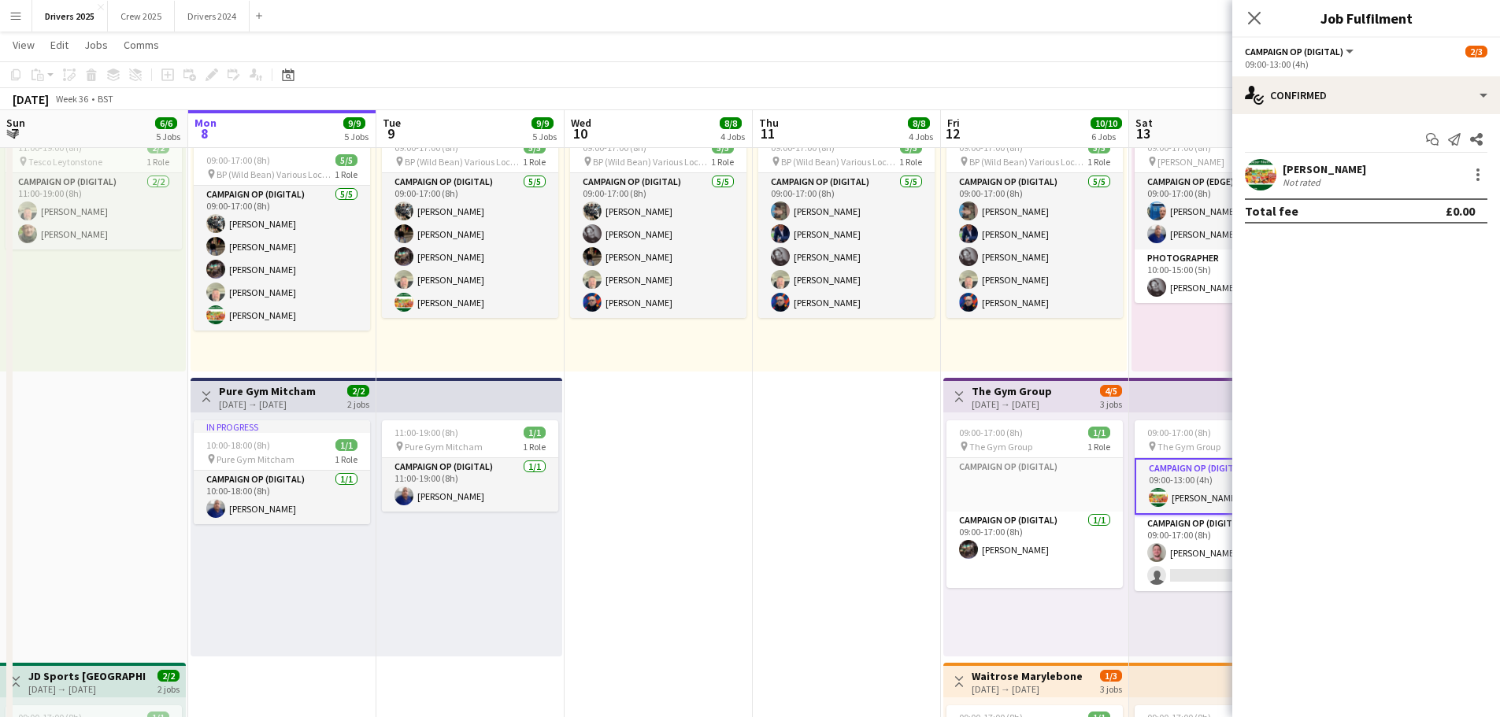
click at [1190, 392] on app-top-bar at bounding box center [1223, 395] width 188 height 35
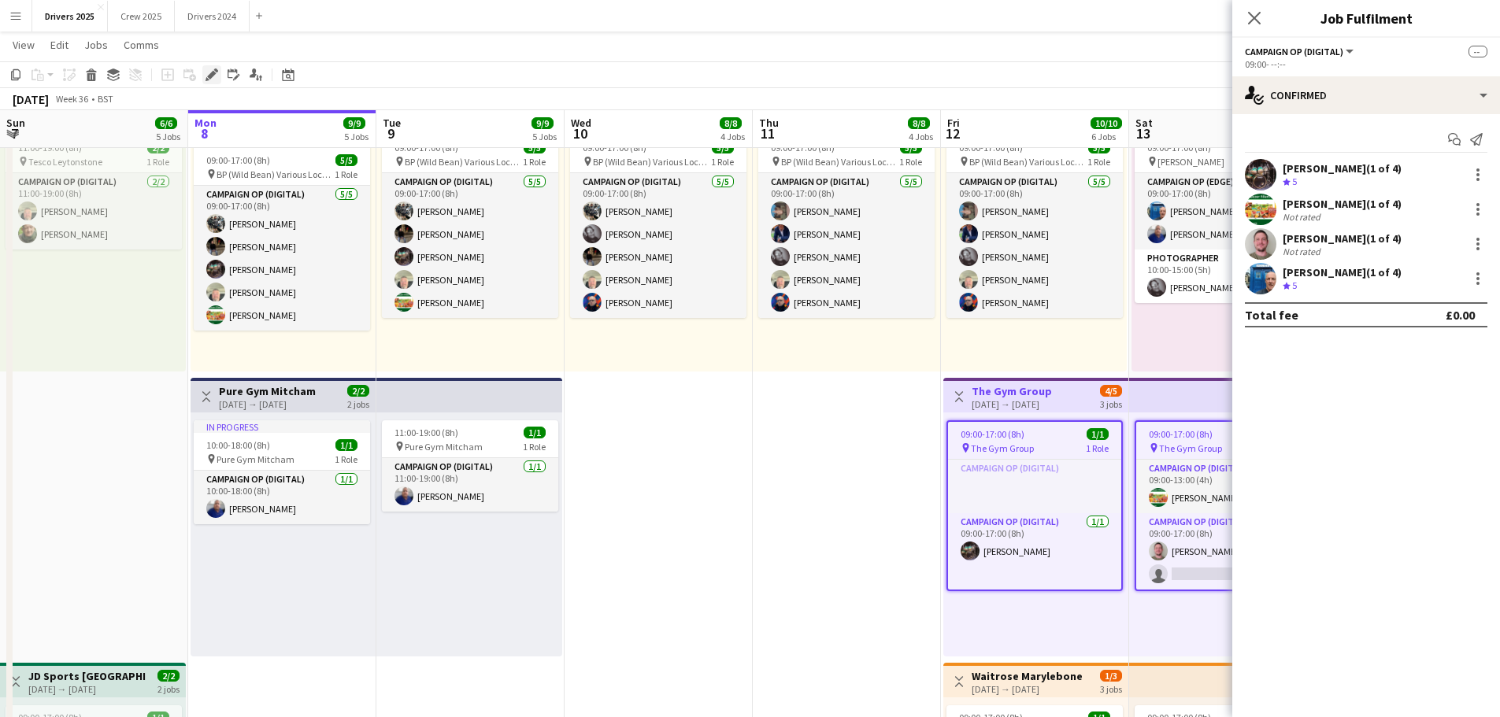
click at [220, 72] on div "Edit" at bounding box center [211, 74] width 19 height 19
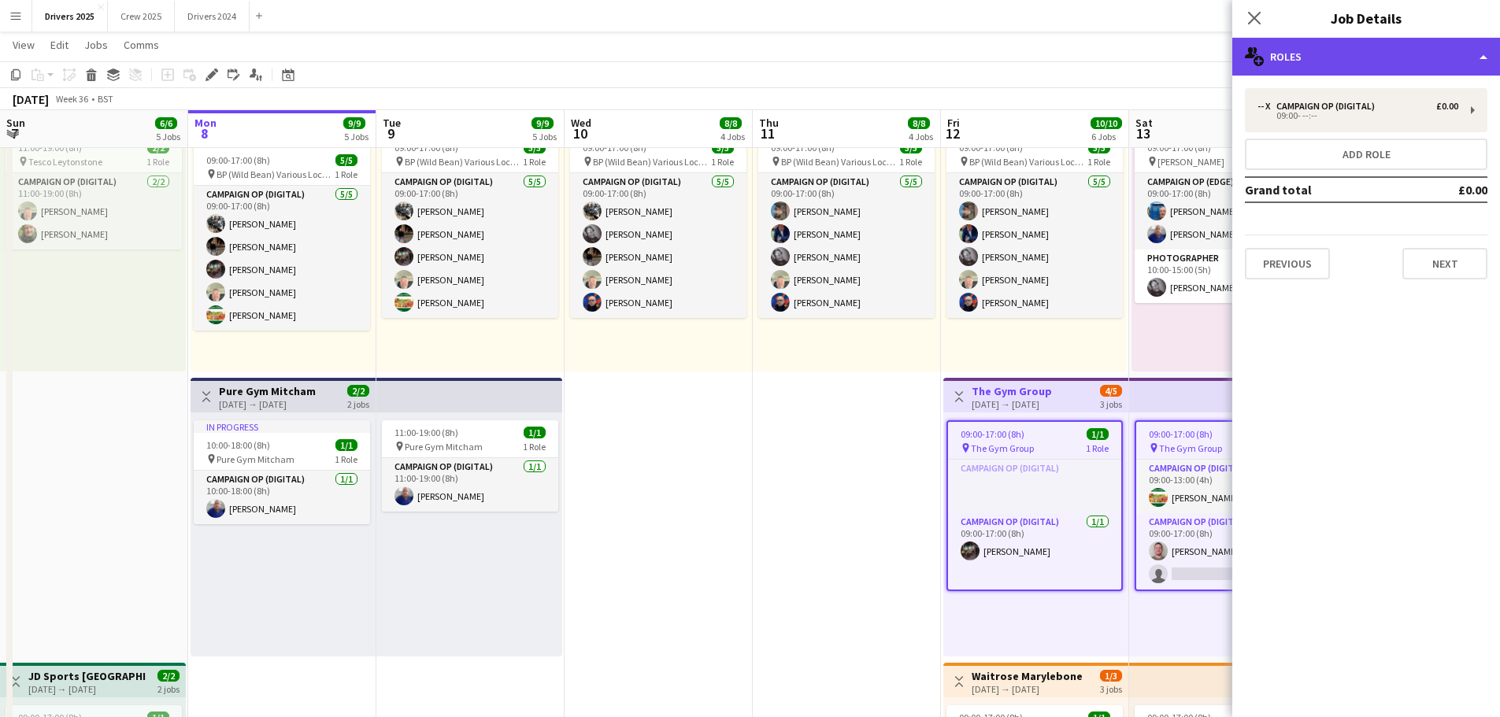
click at [1405, 59] on div "multiple-users-add Roles" at bounding box center [1366, 57] width 268 height 38
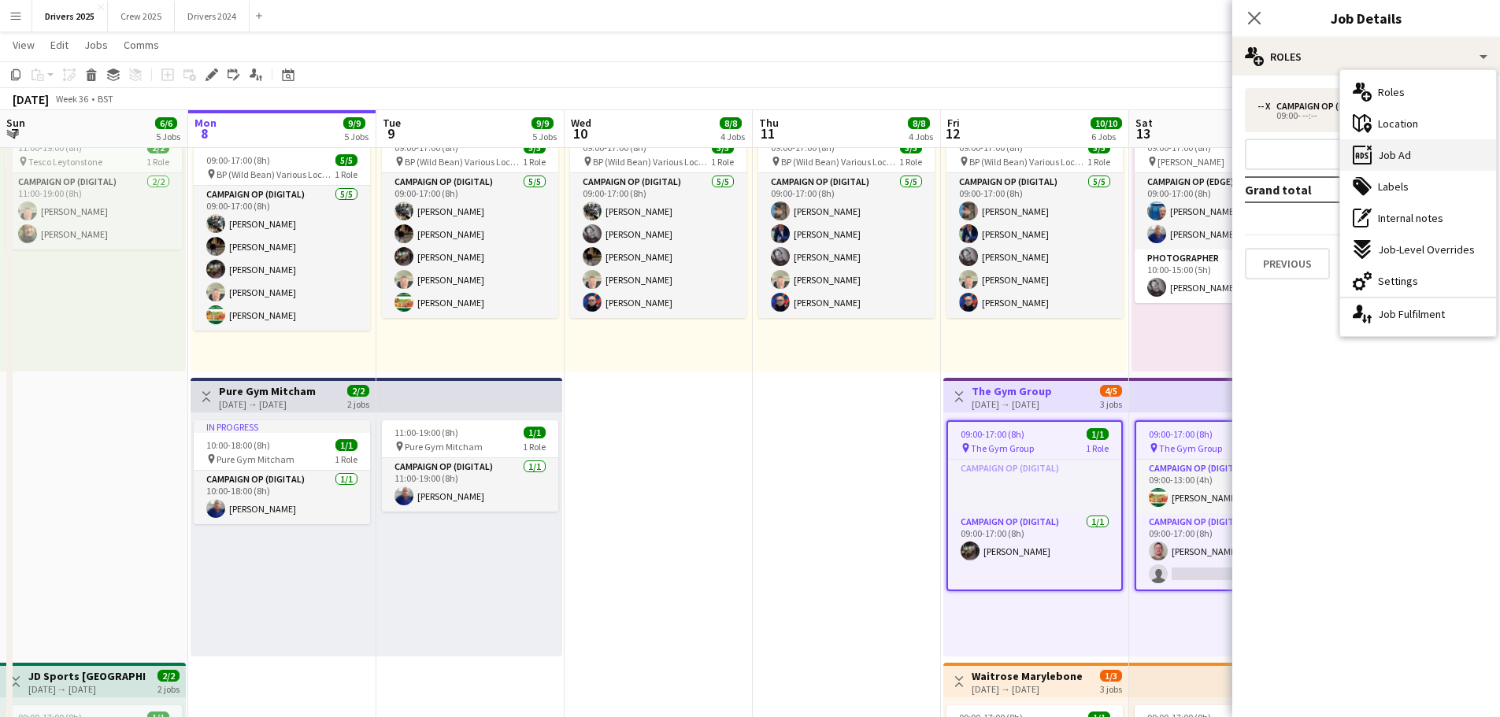
click at [1412, 149] on div "ads-window Job Ad" at bounding box center [1418, 154] width 156 height 31
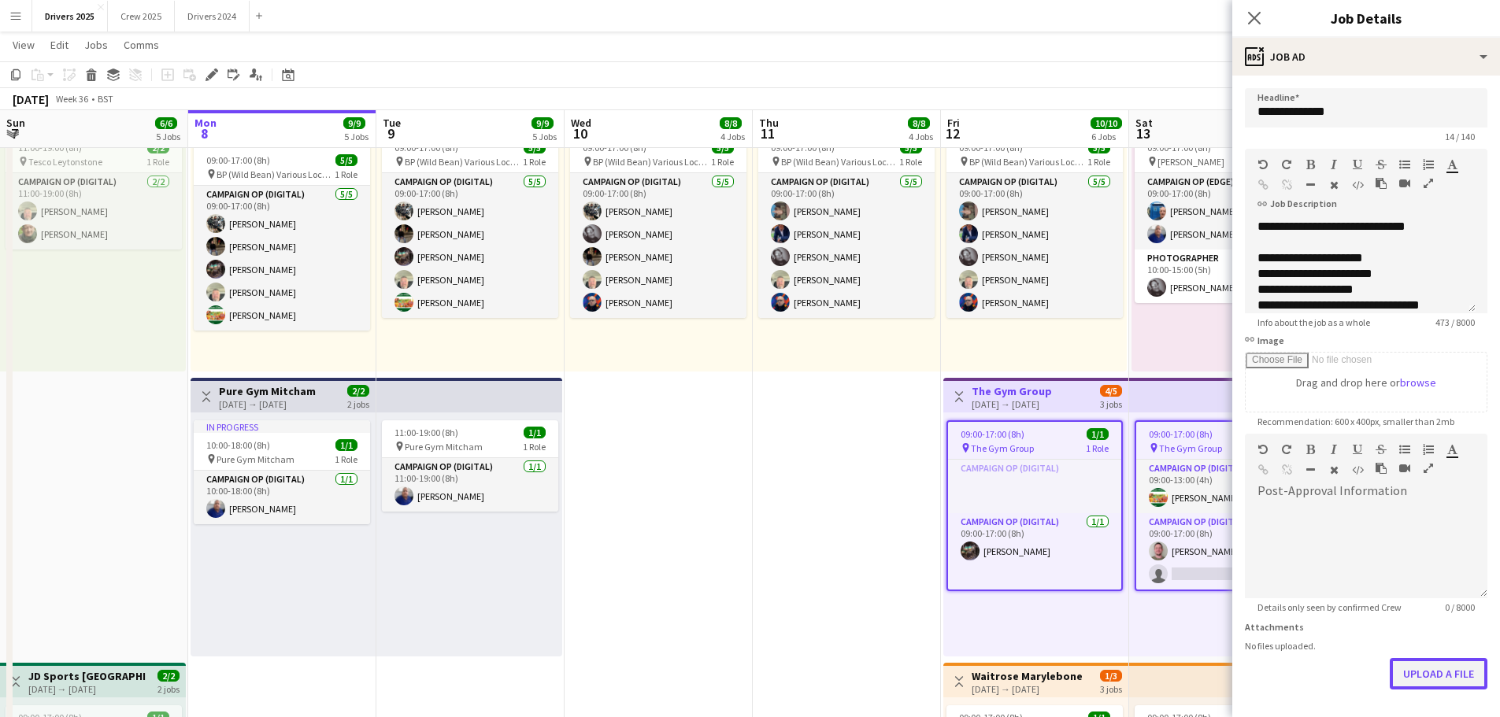
click at [1424, 680] on button "Upload a file" at bounding box center [1439, 673] width 98 height 31
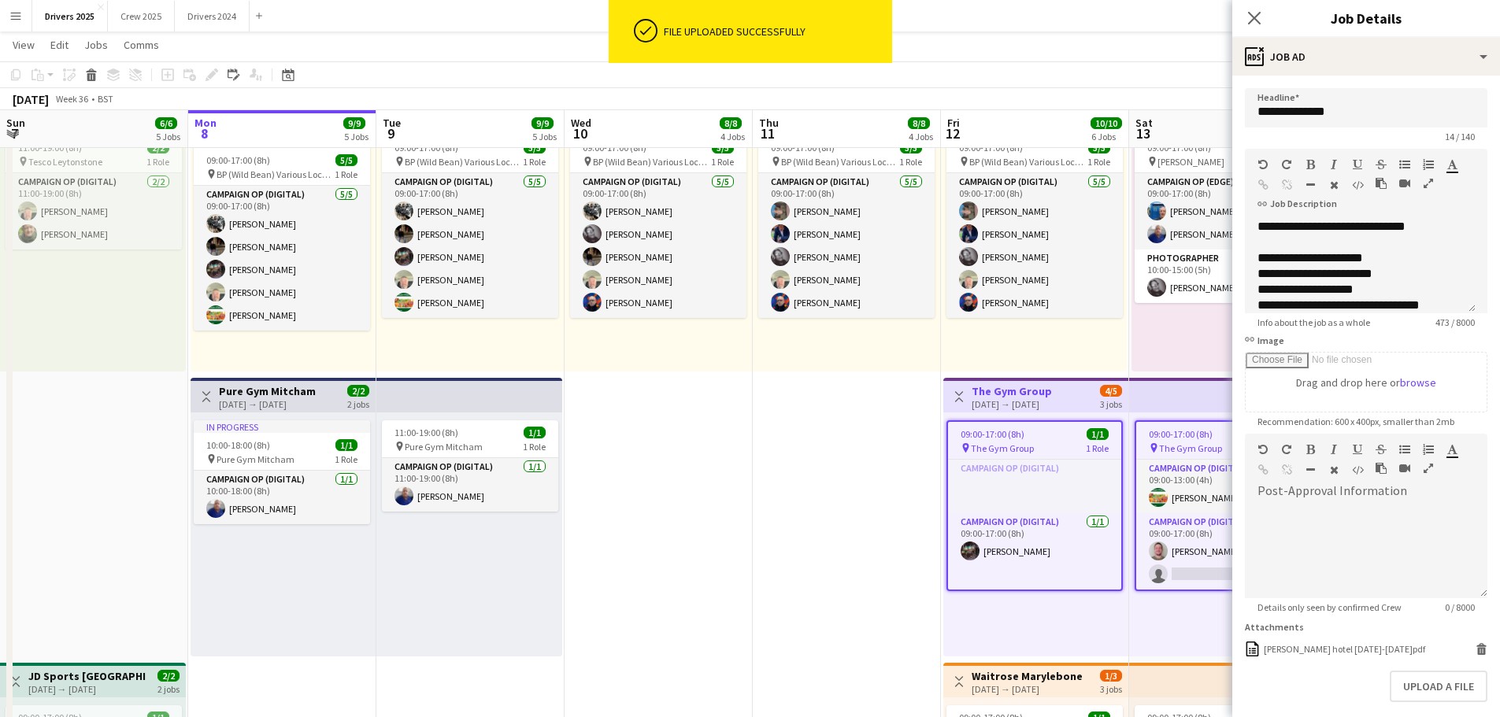
click at [1243, 12] on div "Close pop-in" at bounding box center [1254, 18] width 44 height 36
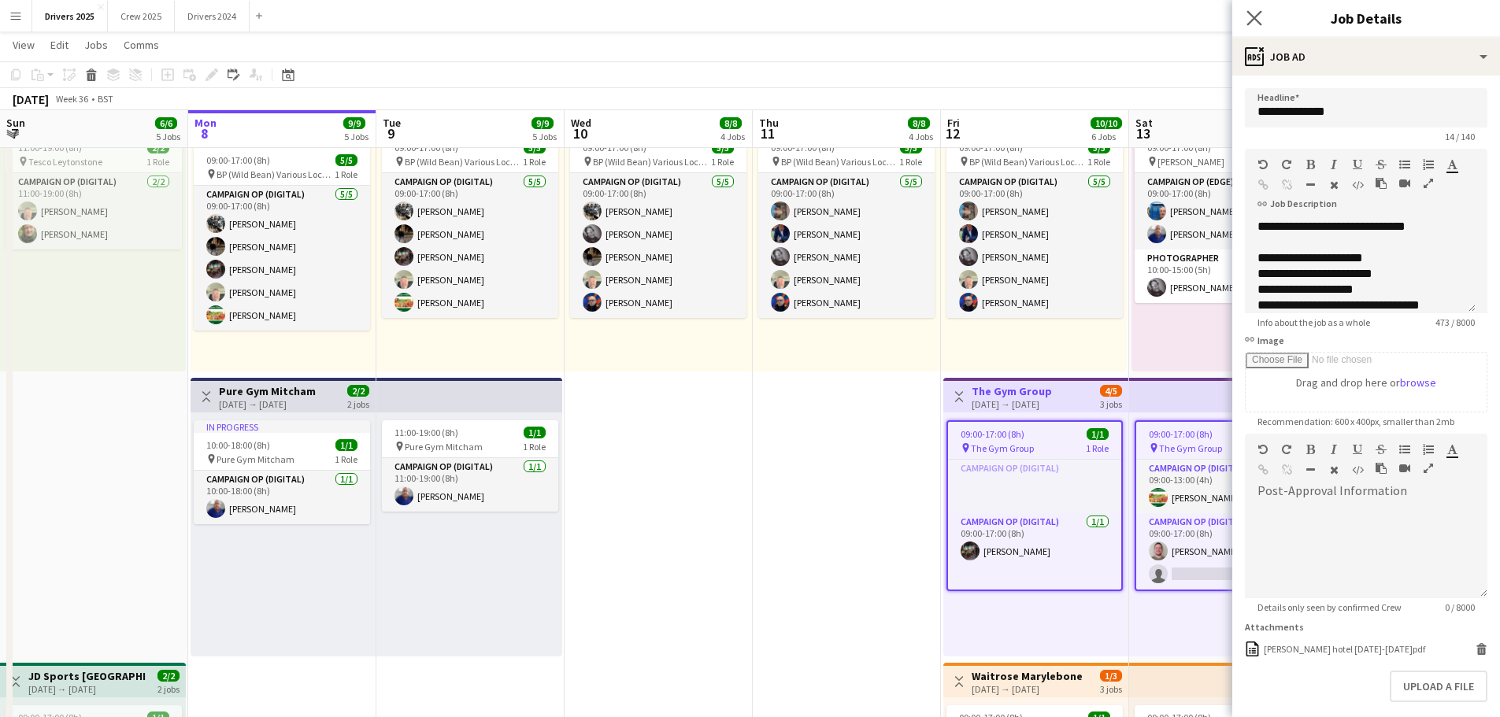
click at [1253, 21] on icon "Close pop-in" at bounding box center [1253, 17] width 15 height 15
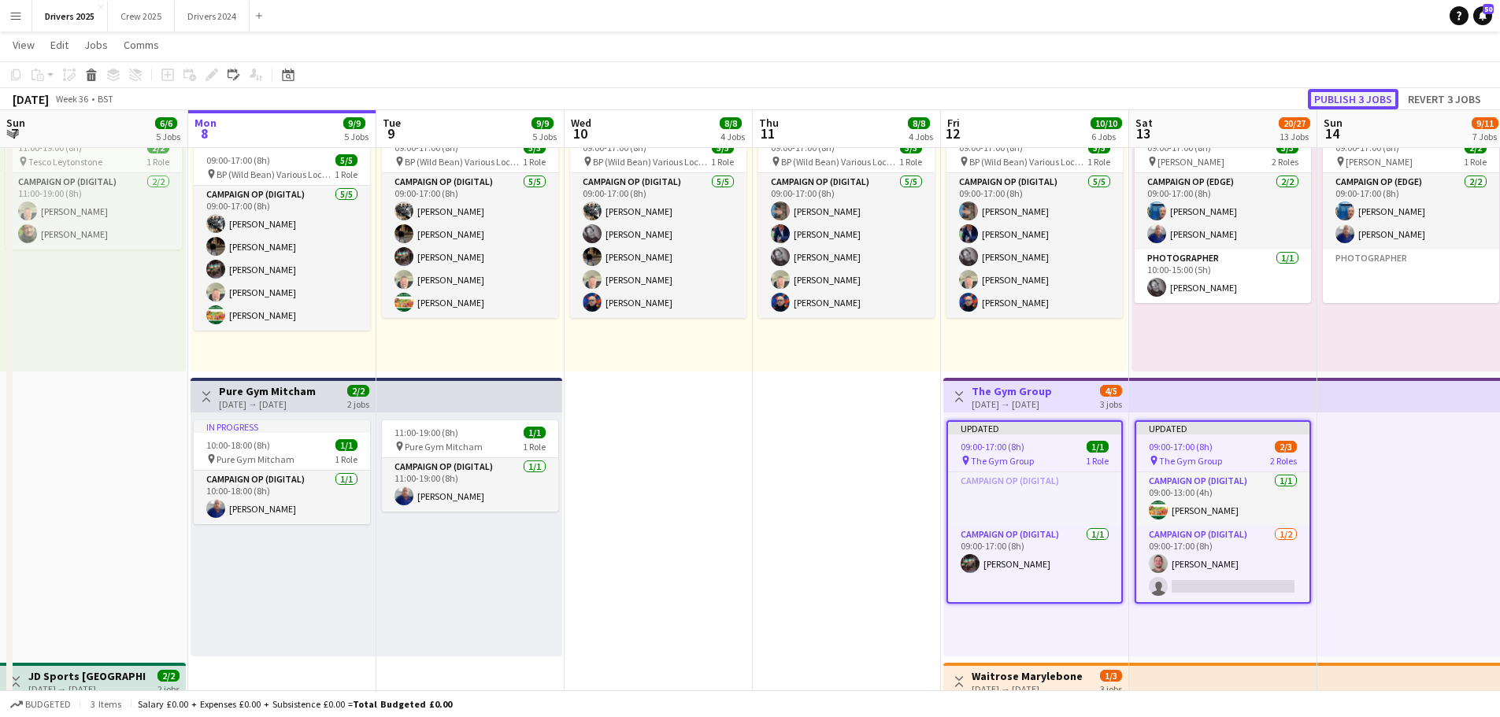
click at [1375, 93] on button "Publish 3 jobs" at bounding box center [1353, 99] width 91 height 20
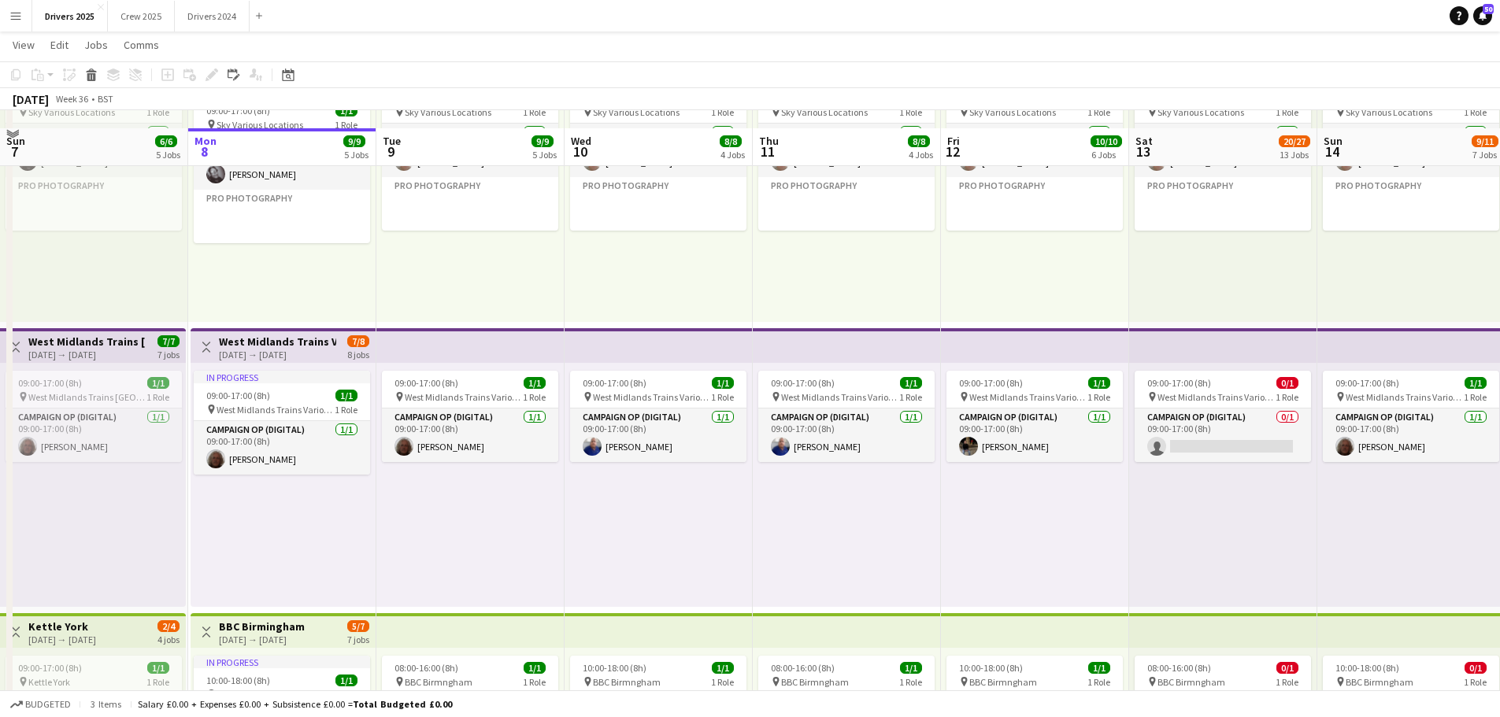
scroll to position [157, 0]
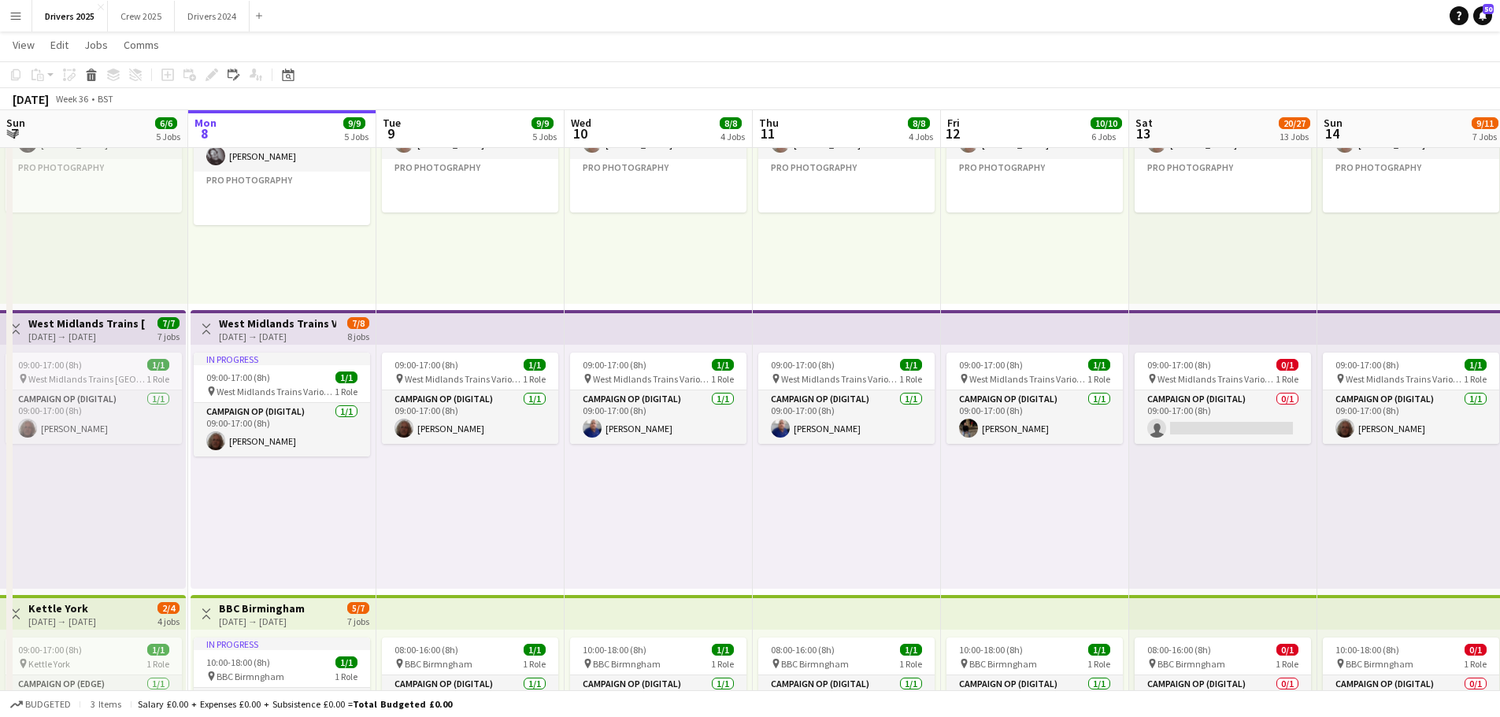
click at [1013, 324] on app-top-bar at bounding box center [1035, 327] width 188 height 35
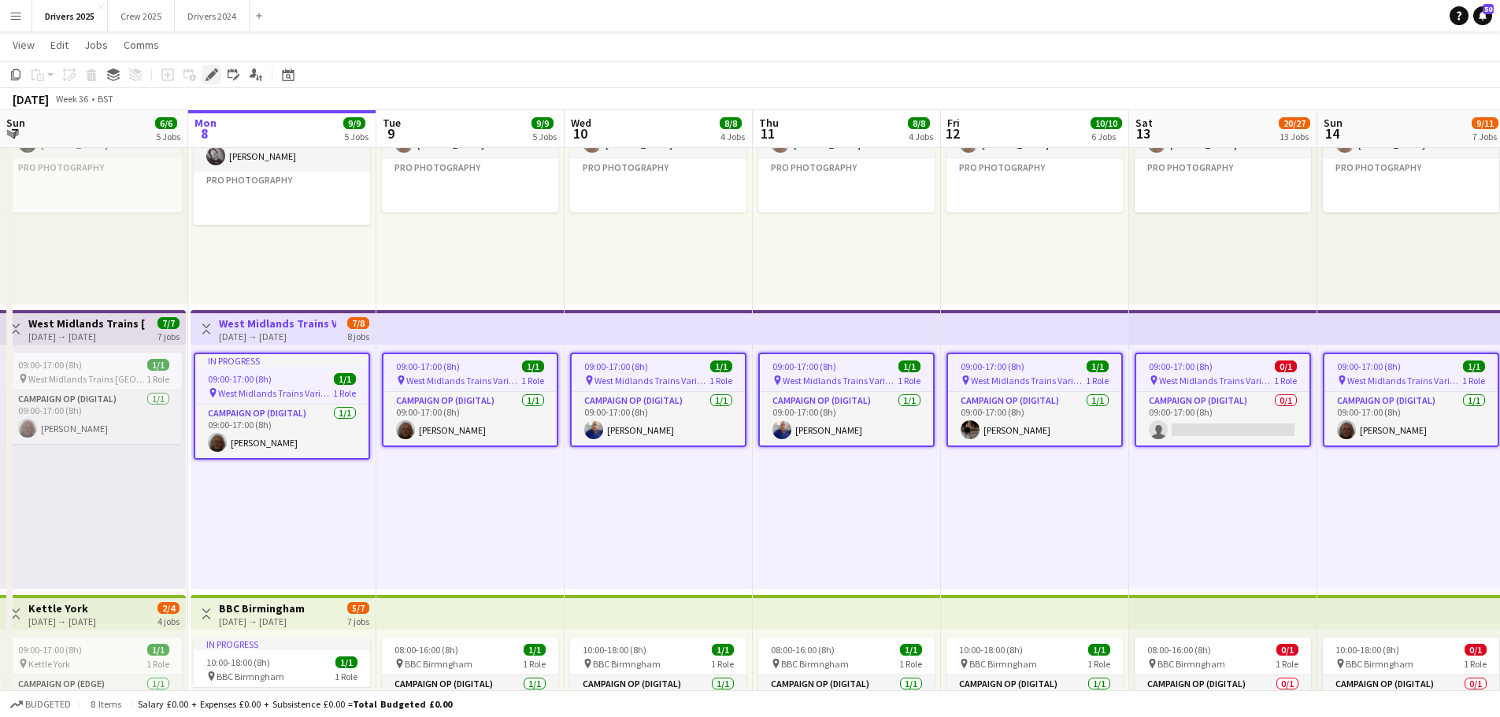
click at [204, 72] on div "Edit" at bounding box center [211, 74] width 19 height 19
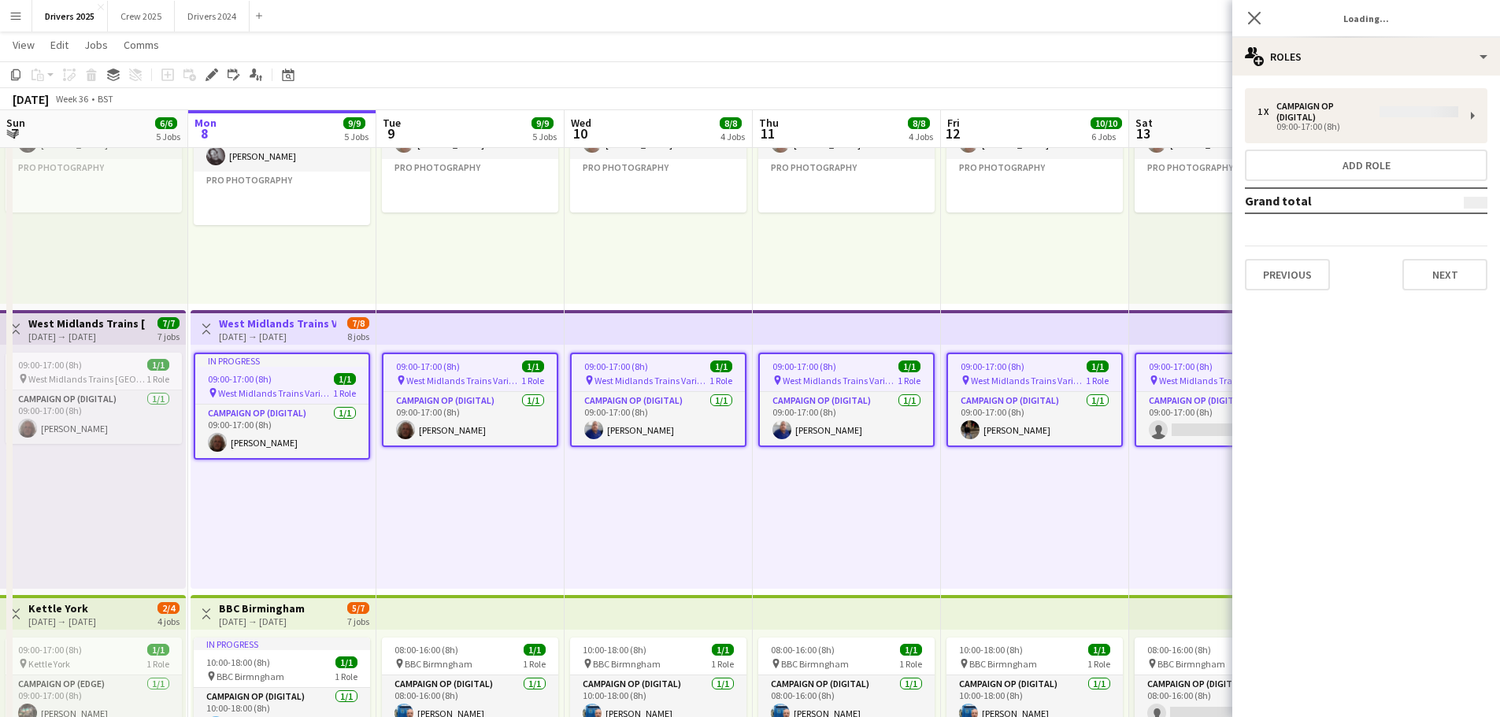
type input "**********"
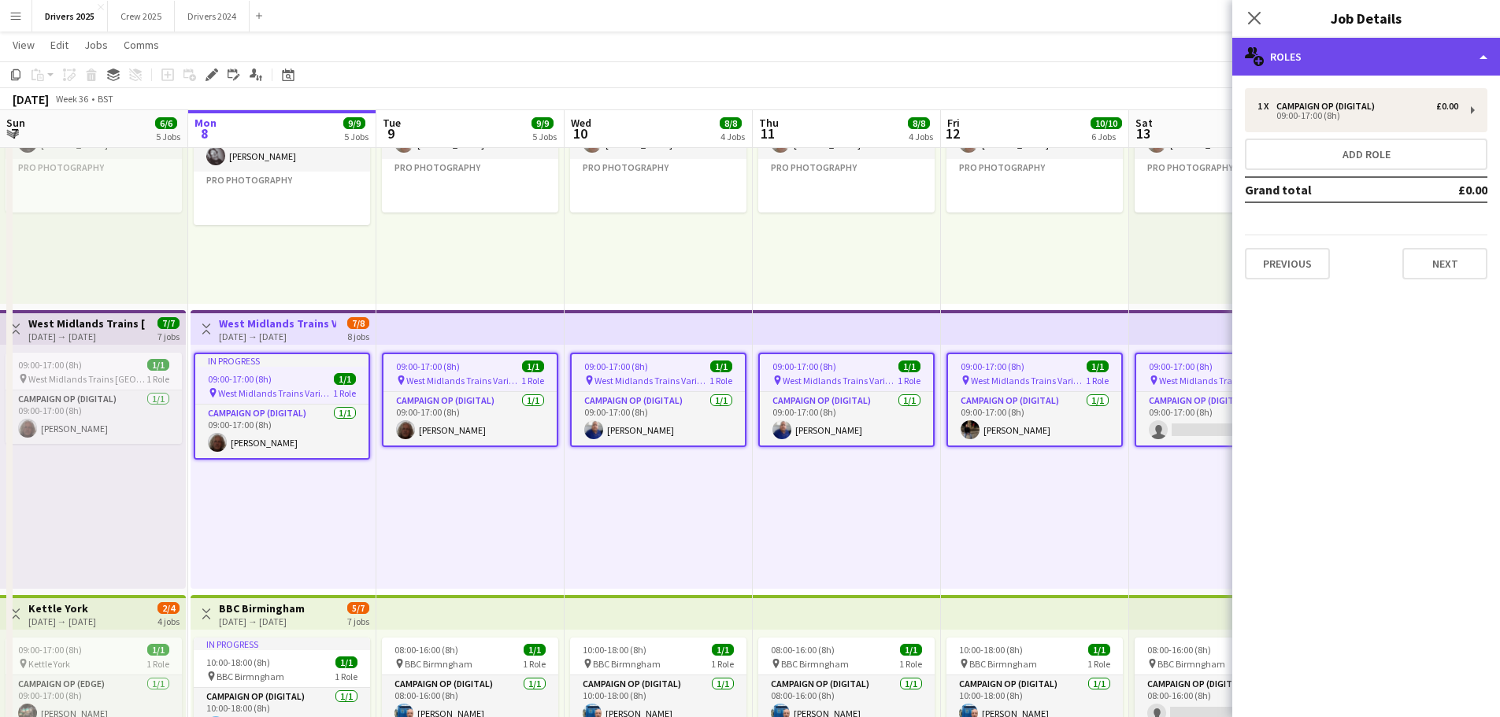
click at [1316, 61] on div "multiple-users-add Roles" at bounding box center [1366, 57] width 268 height 38
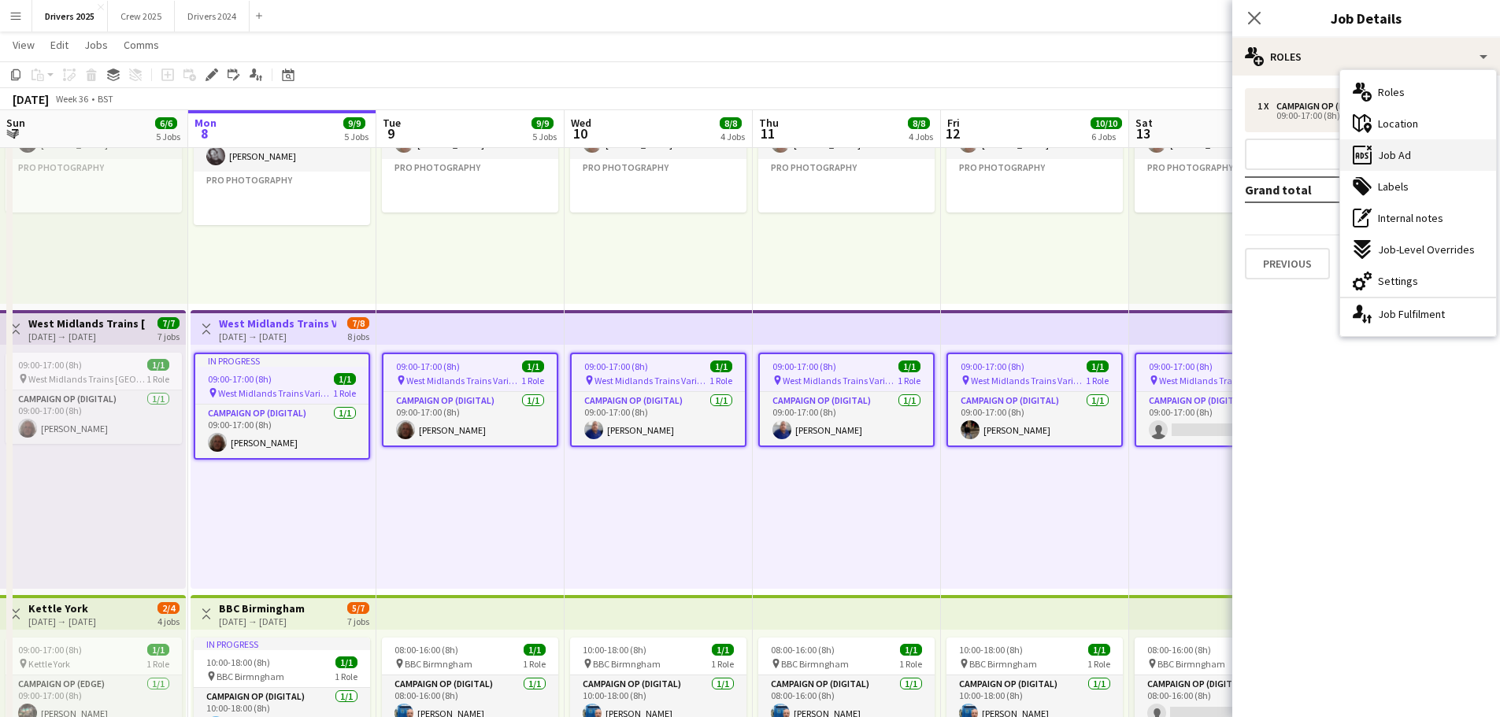
click at [1397, 153] on span "Job Ad" at bounding box center [1394, 155] width 33 height 14
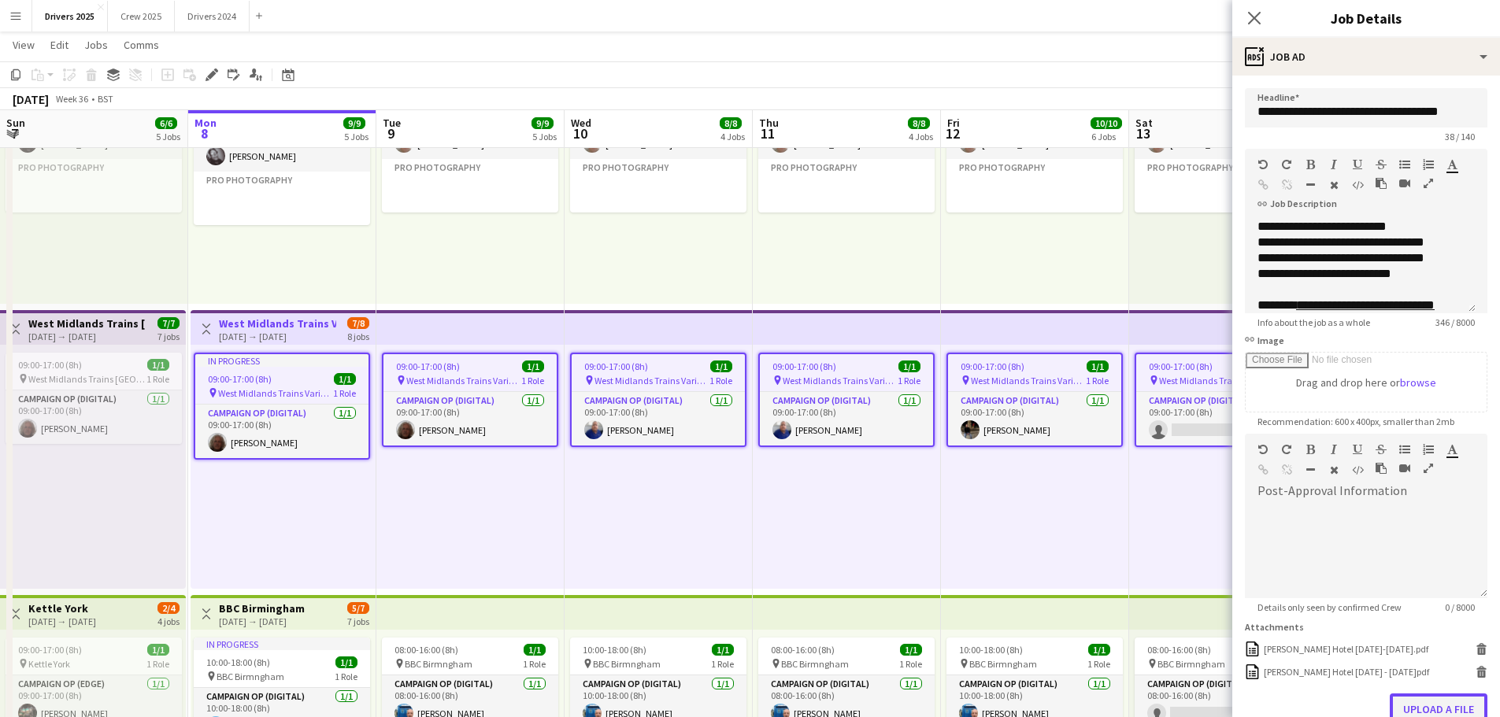
click at [1427, 709] on button "Upload a file" at bounding box center [1439, 709] width 98 height 31
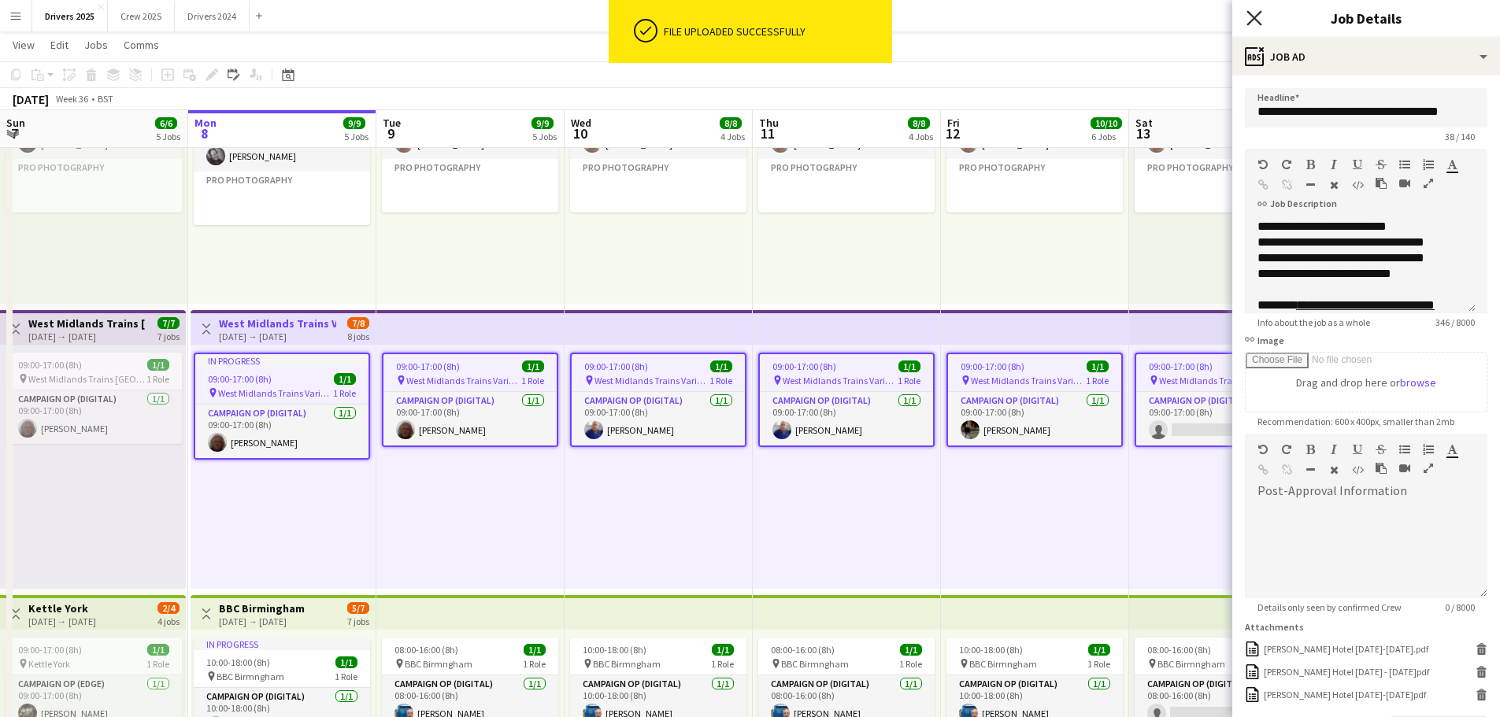
click at [1256, 16] on icon at bounding box center [1253, 17] width 15 height 15
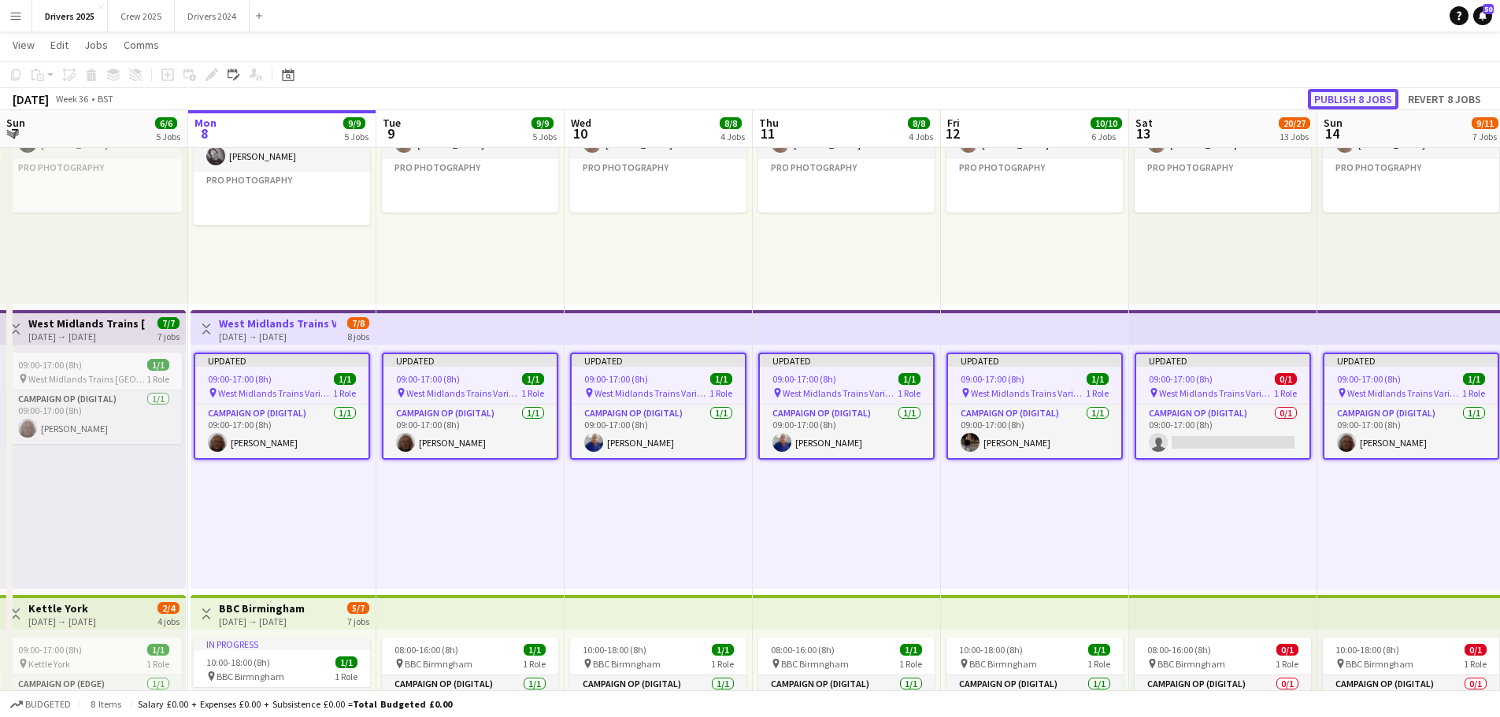
click at [1349, 91] on button "Publish 8 jobs" at bounding box center [1353, 99] width 91 height 20
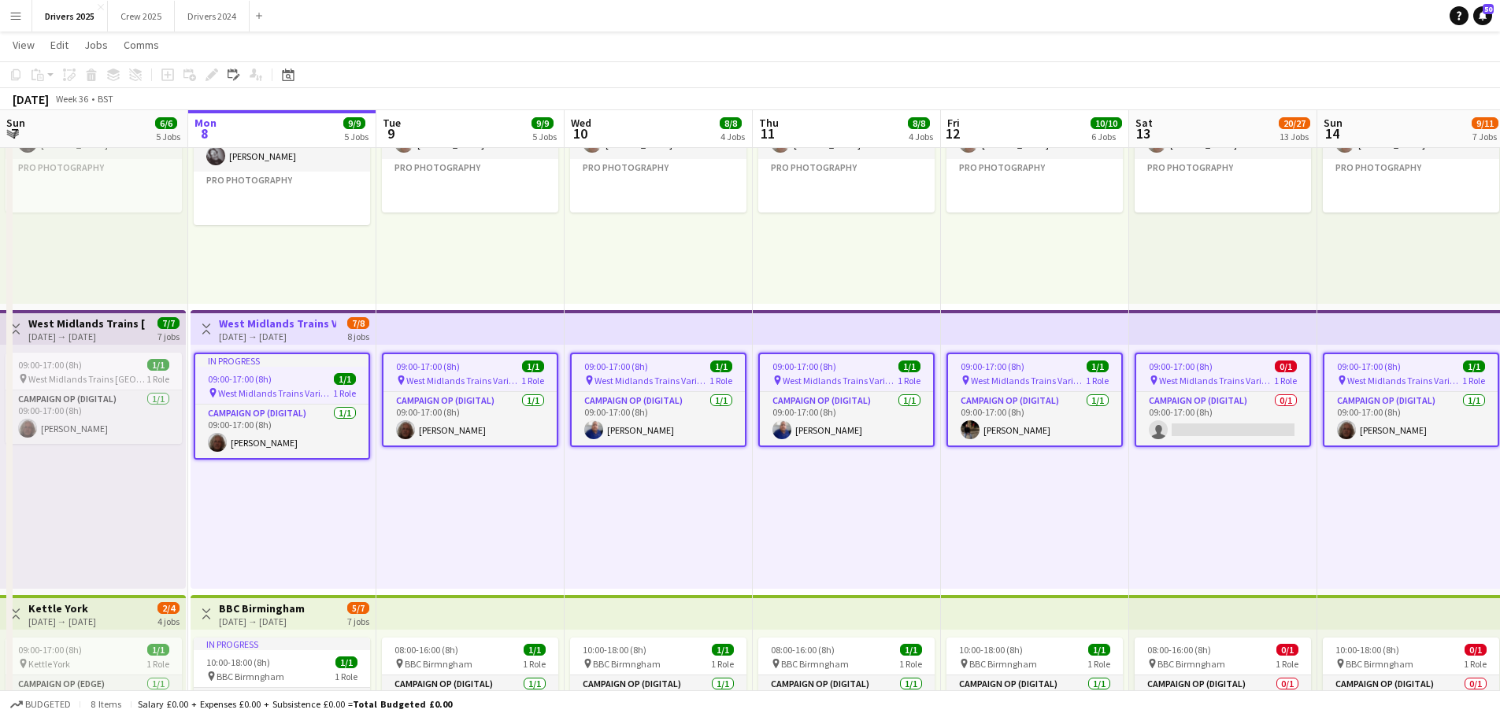
click at [322, 327] on h3 "West Midlands Trains Various Locations" at bounding box center [277, 323] width 117 height 14
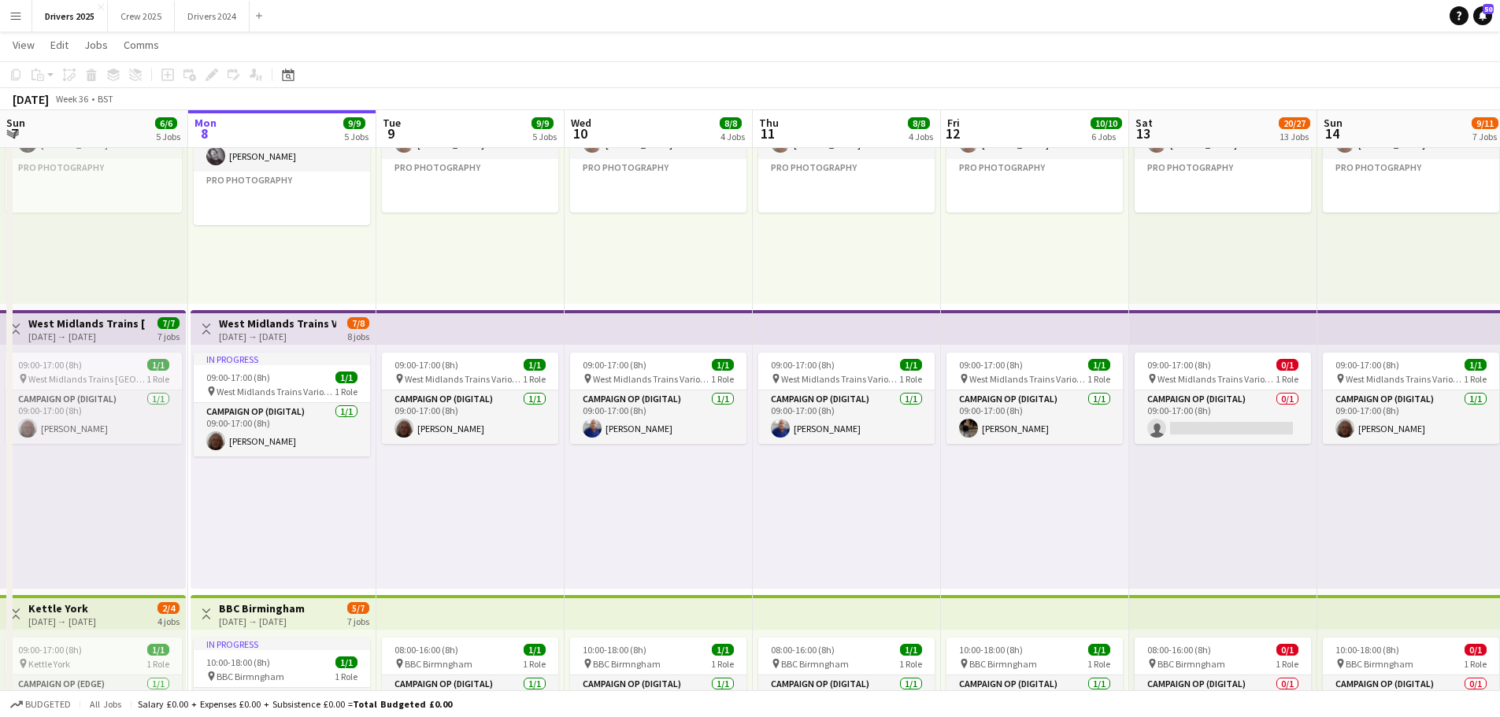
click at [296, 328] on h3 "West Midlands Trains Various Locations" at bounding box center [277, 323] width 117 height 14
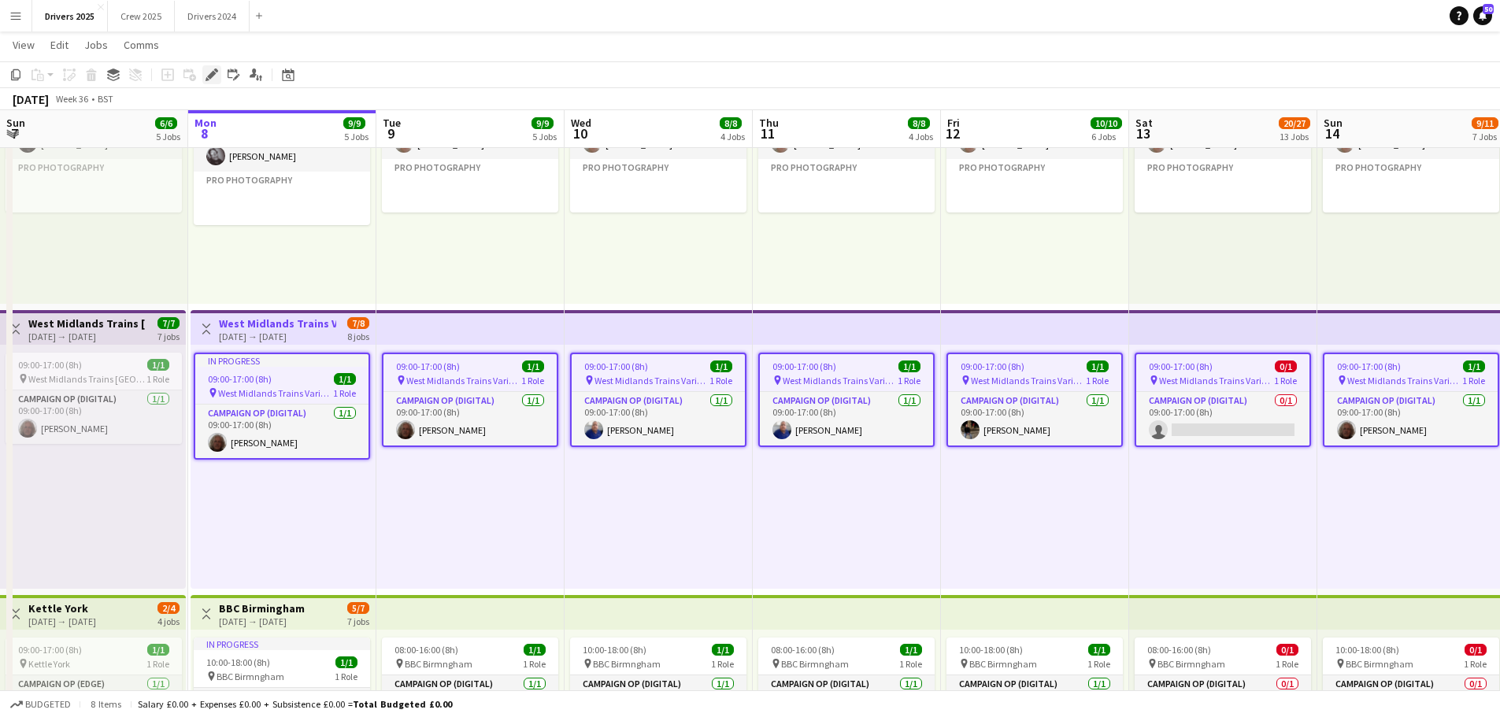
click at [215, 70] on icon at bounding box center [216, 70] width 4 height 4
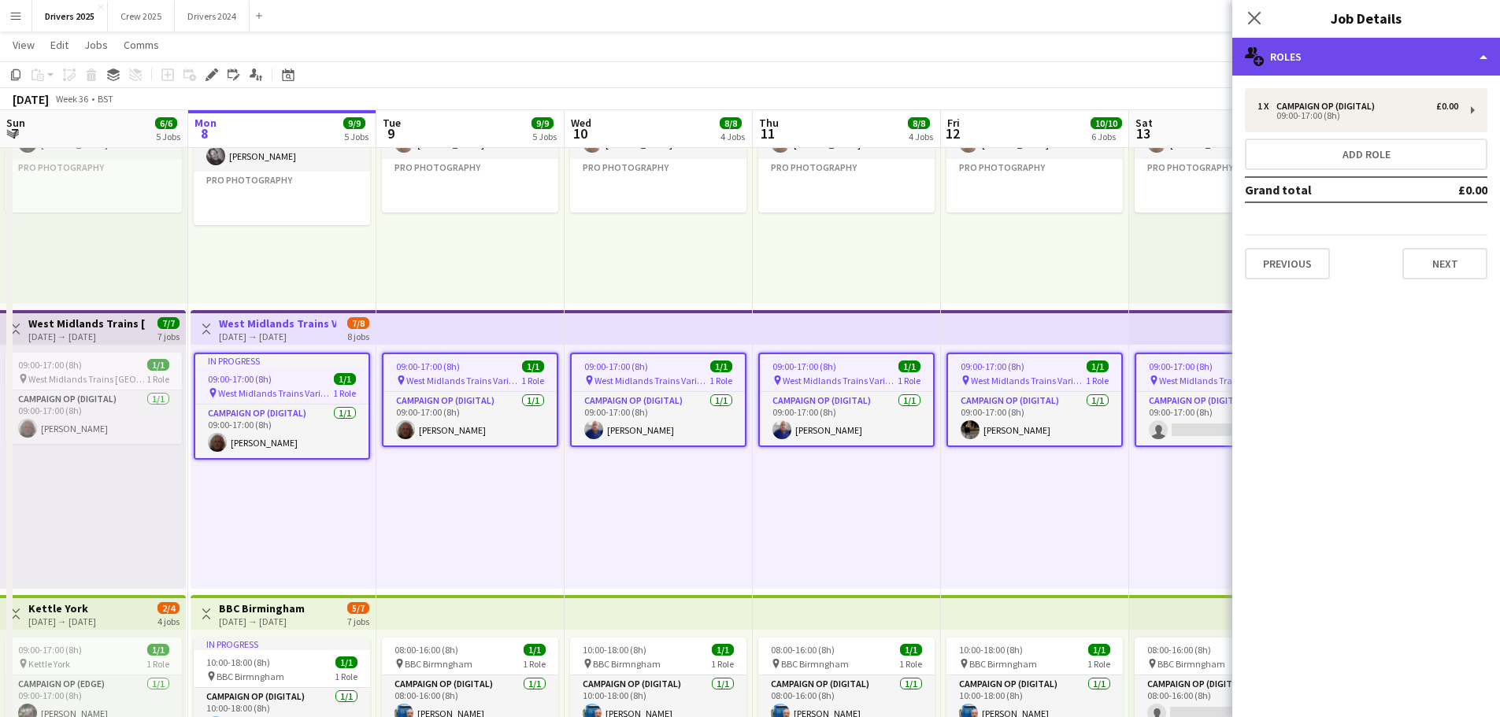
click at [1433, 61] on div "multiple-users-add Roles" at bounding box center [1366, 57] width 268 height 38
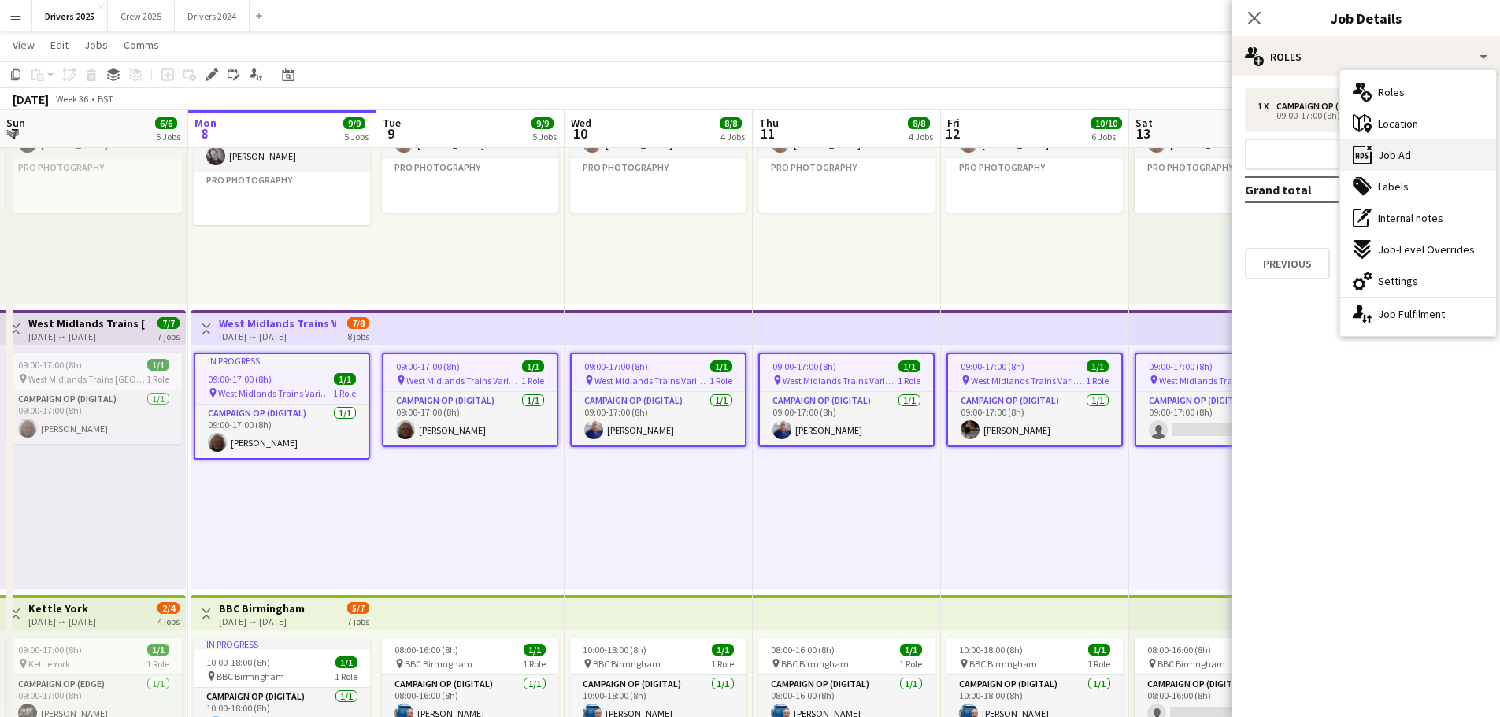
click at [1415, 162] on div "ads-window Job Ad" at bounding box center [1418, 154] width 156 height 31
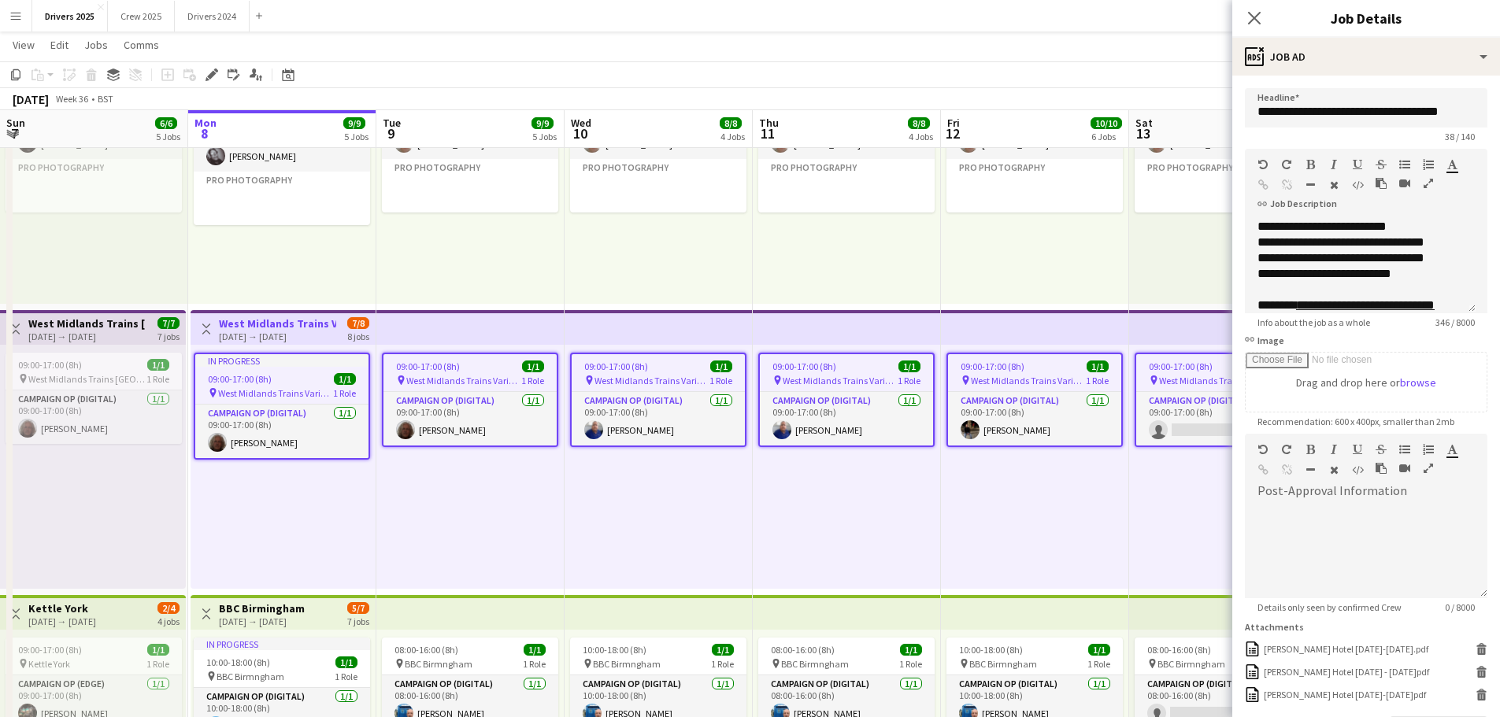
scroll to position [120, 0]
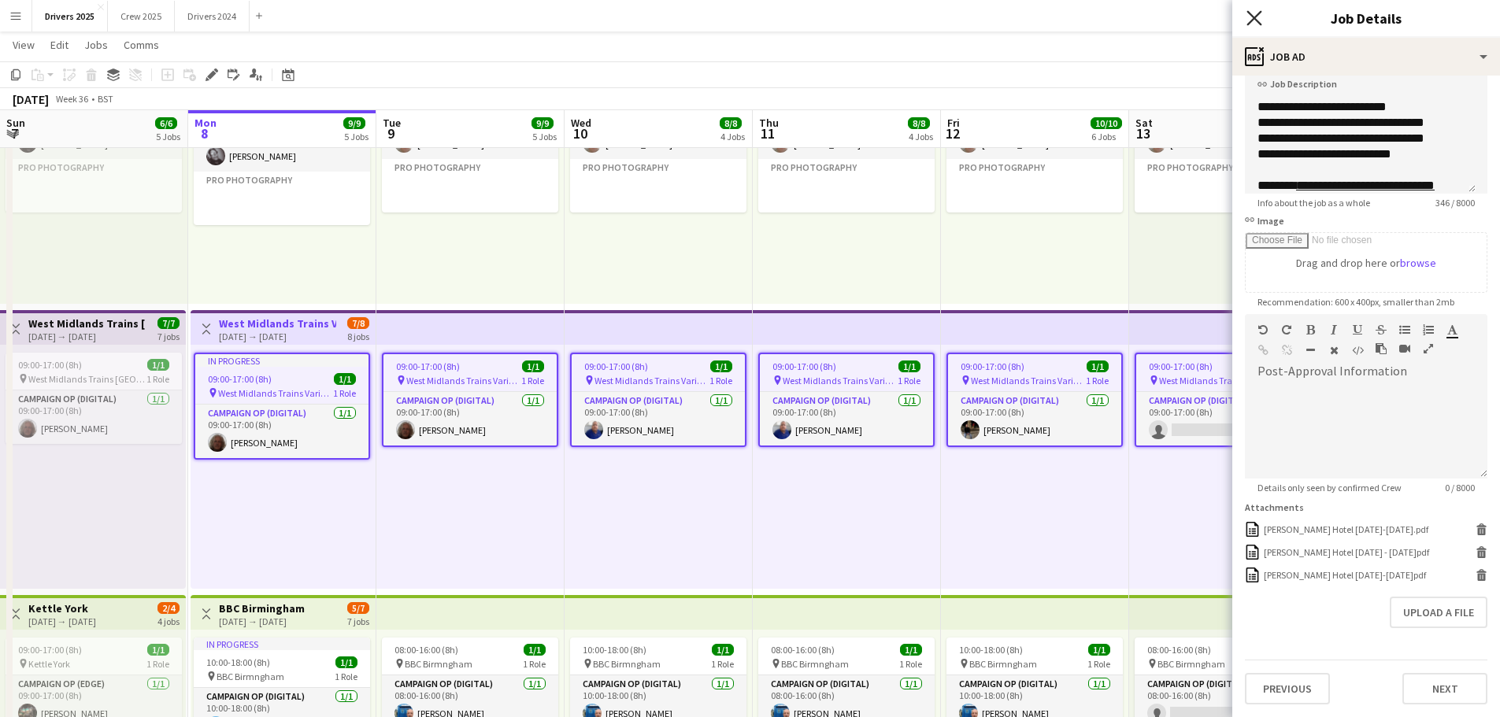
click at [1253, 16] on icon at bounding box center [1253, 17] width 15 height 15
